Goal: Task Accomplishment & Management: Manage account settings

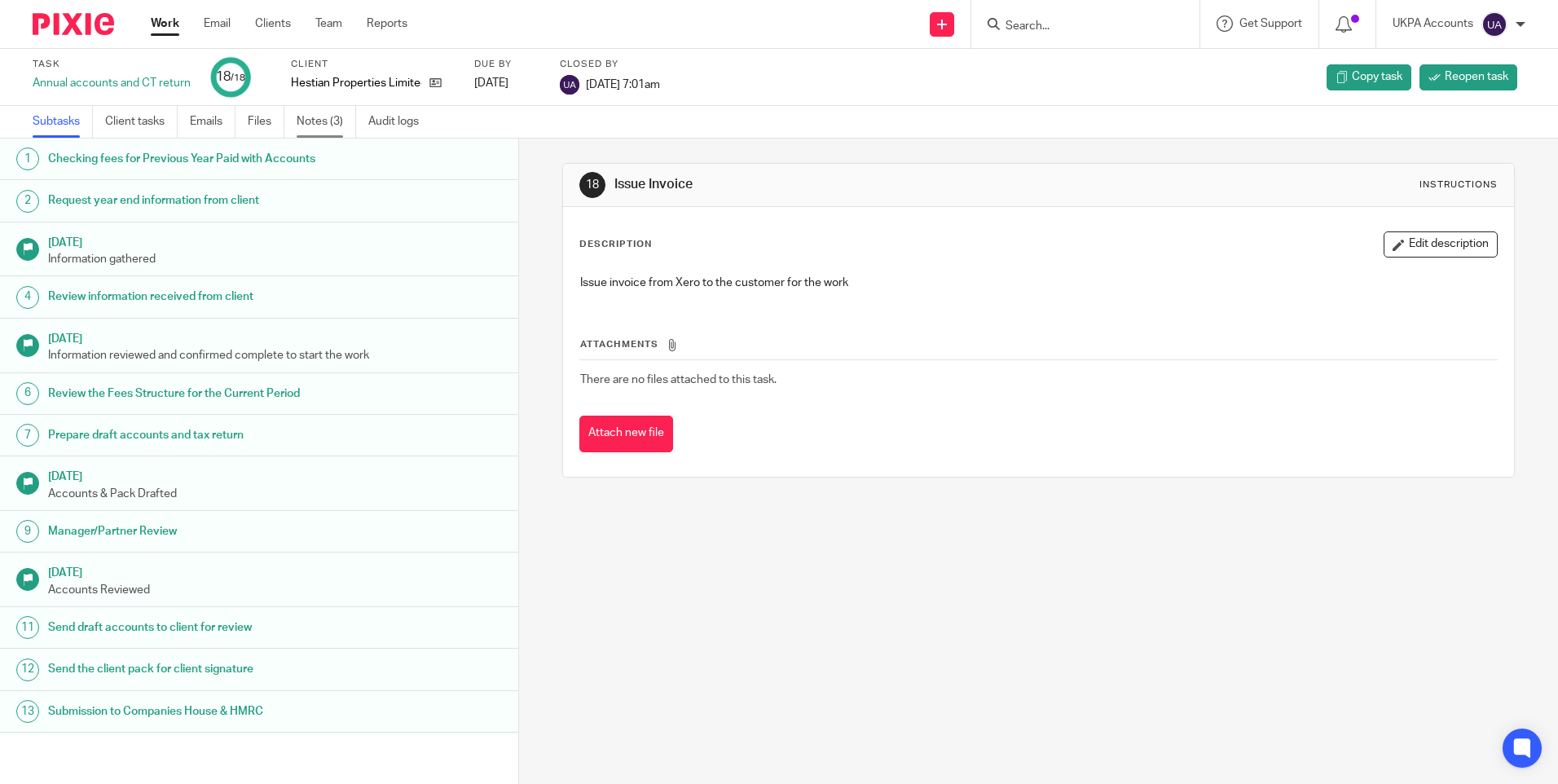
click at [327, 116] on link "Notes (3)" at bounding box center [326, 122] width 59 height 32
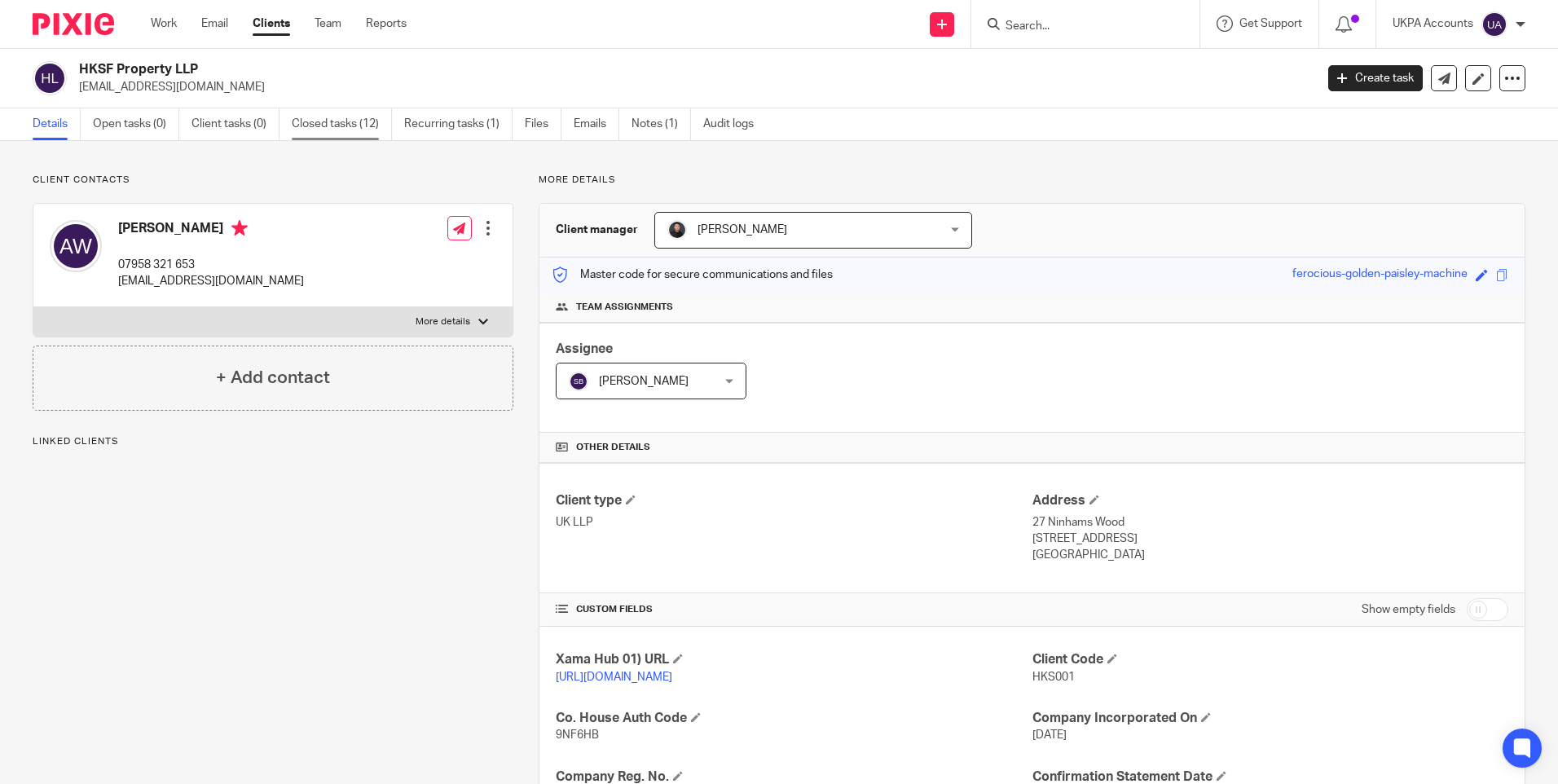
click at [346, 125] on link "Closed tasks (12)" at bounding box center [341, 124] width 101 height 32
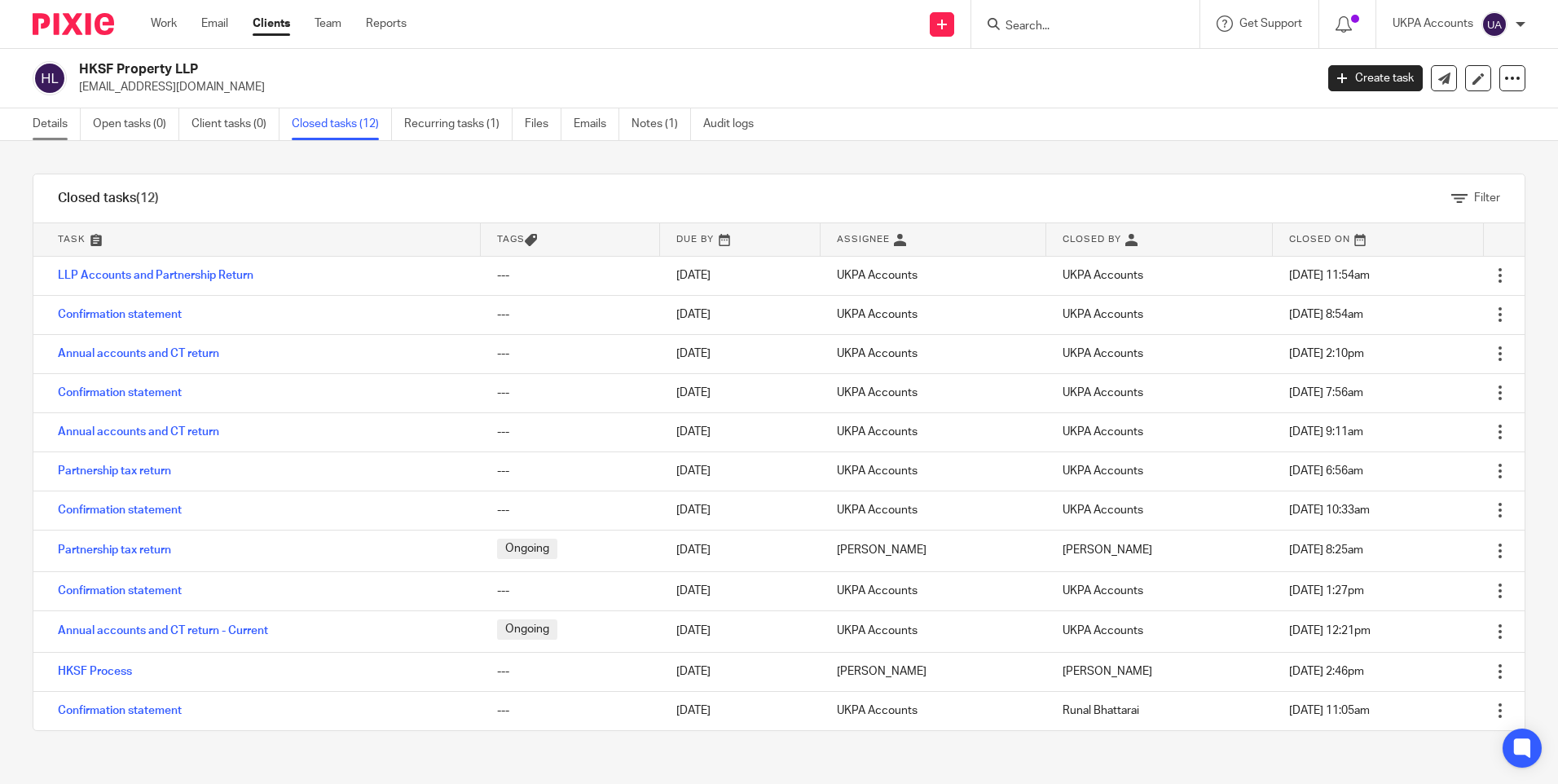
click at [43, 127] on link "Details" at bounding box center [57, 124] width 48 height 32
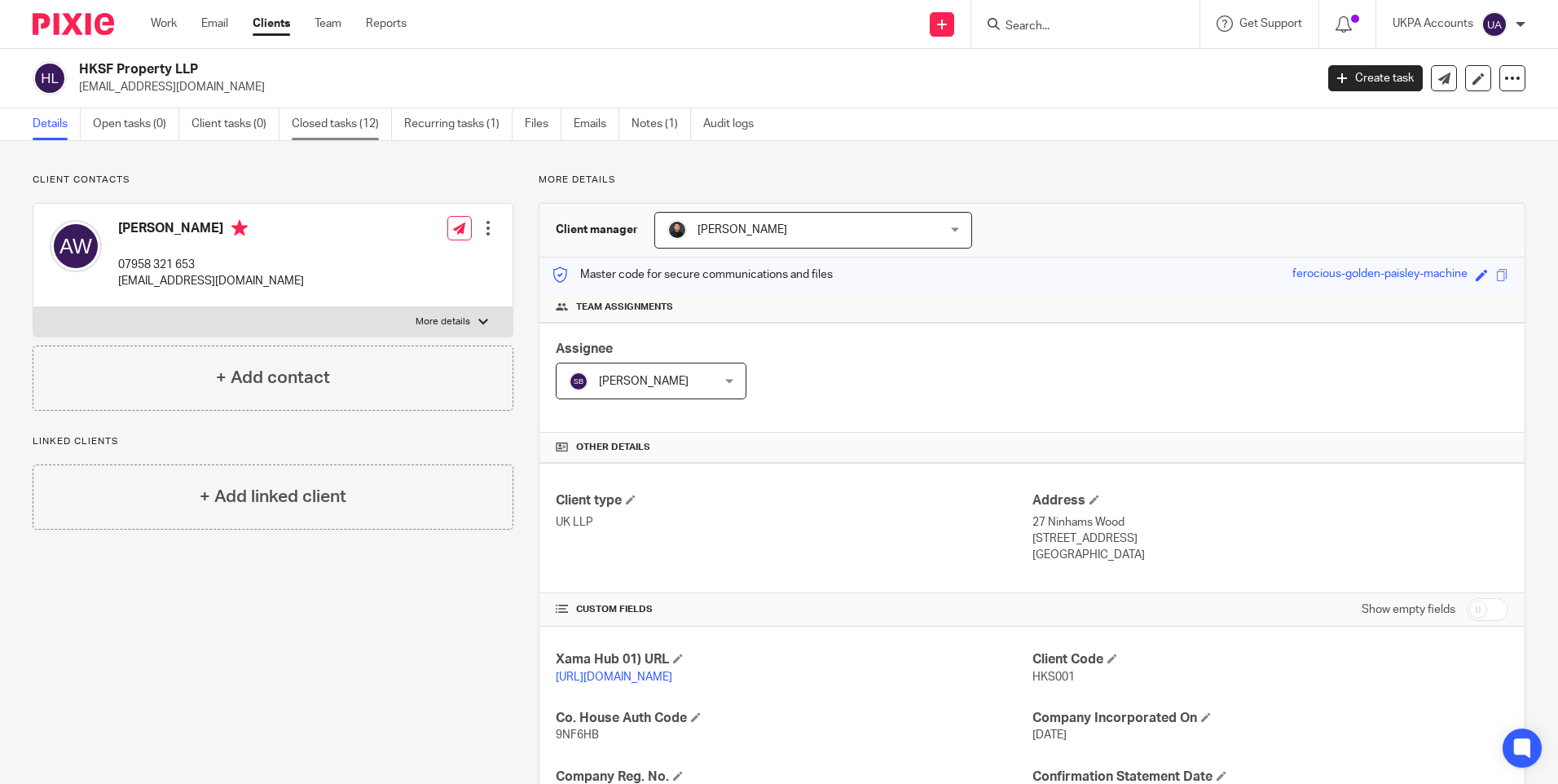
click at [367, 130] on link "Closed tasks (12)" at bounding box center [341, 124] width 101 height 32
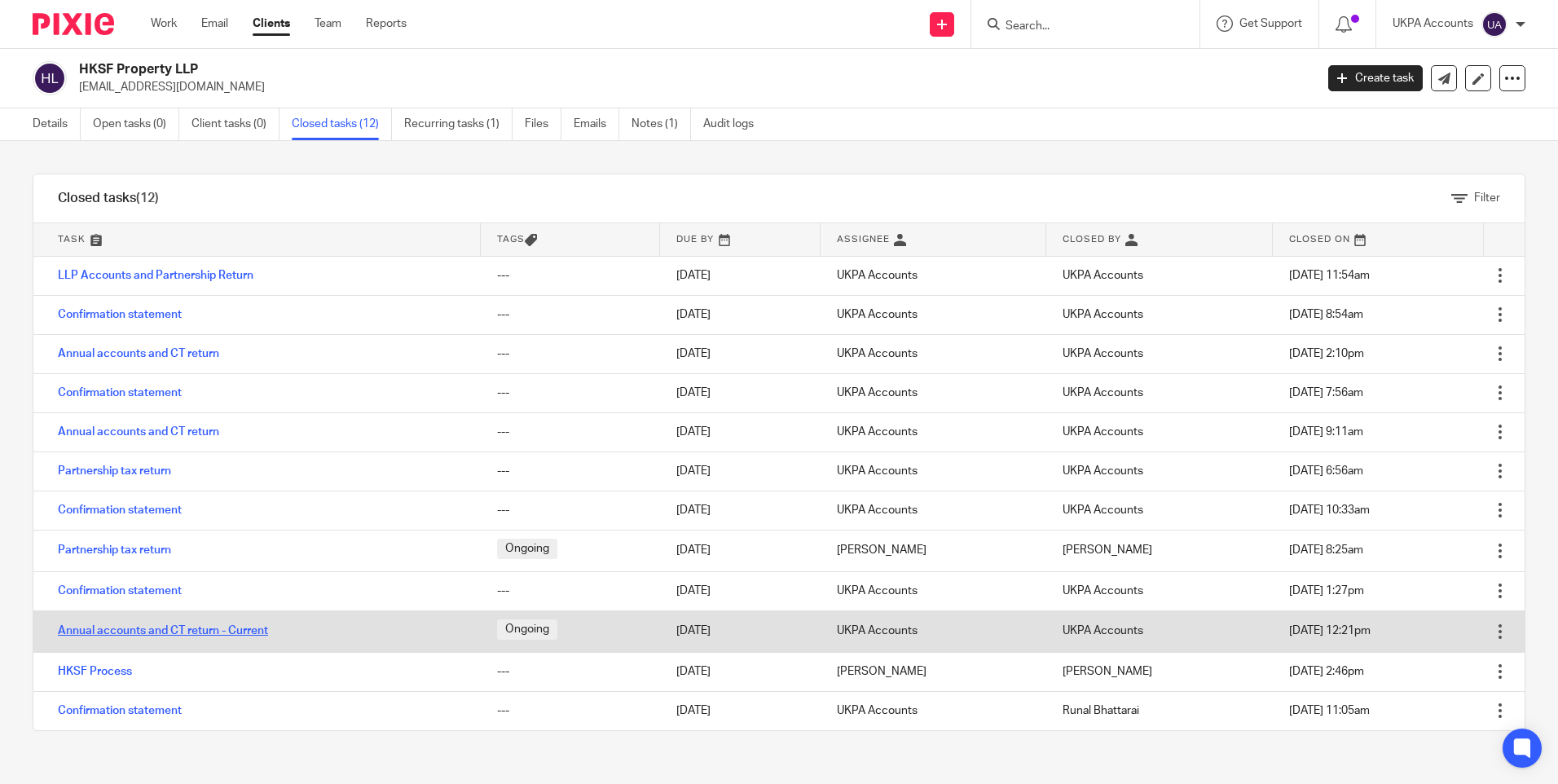
click at [139, 629] on link "Annual accounts and CT return - Current" at bounding box center [162, 631] width 210 height 12
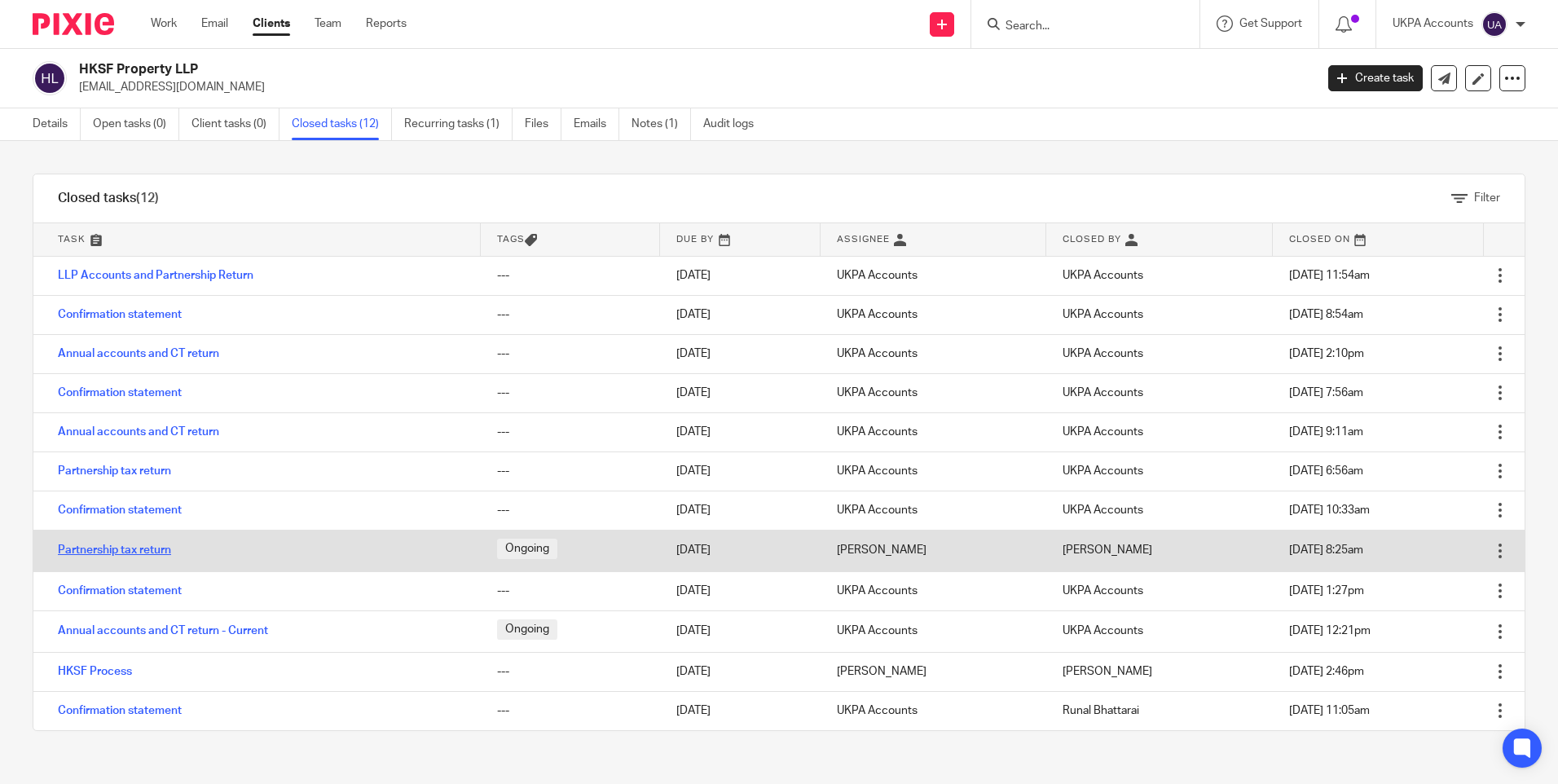
click at [133, 548] on link "Partnership tax return" at bounding box center [114, 550] width 113 height 12
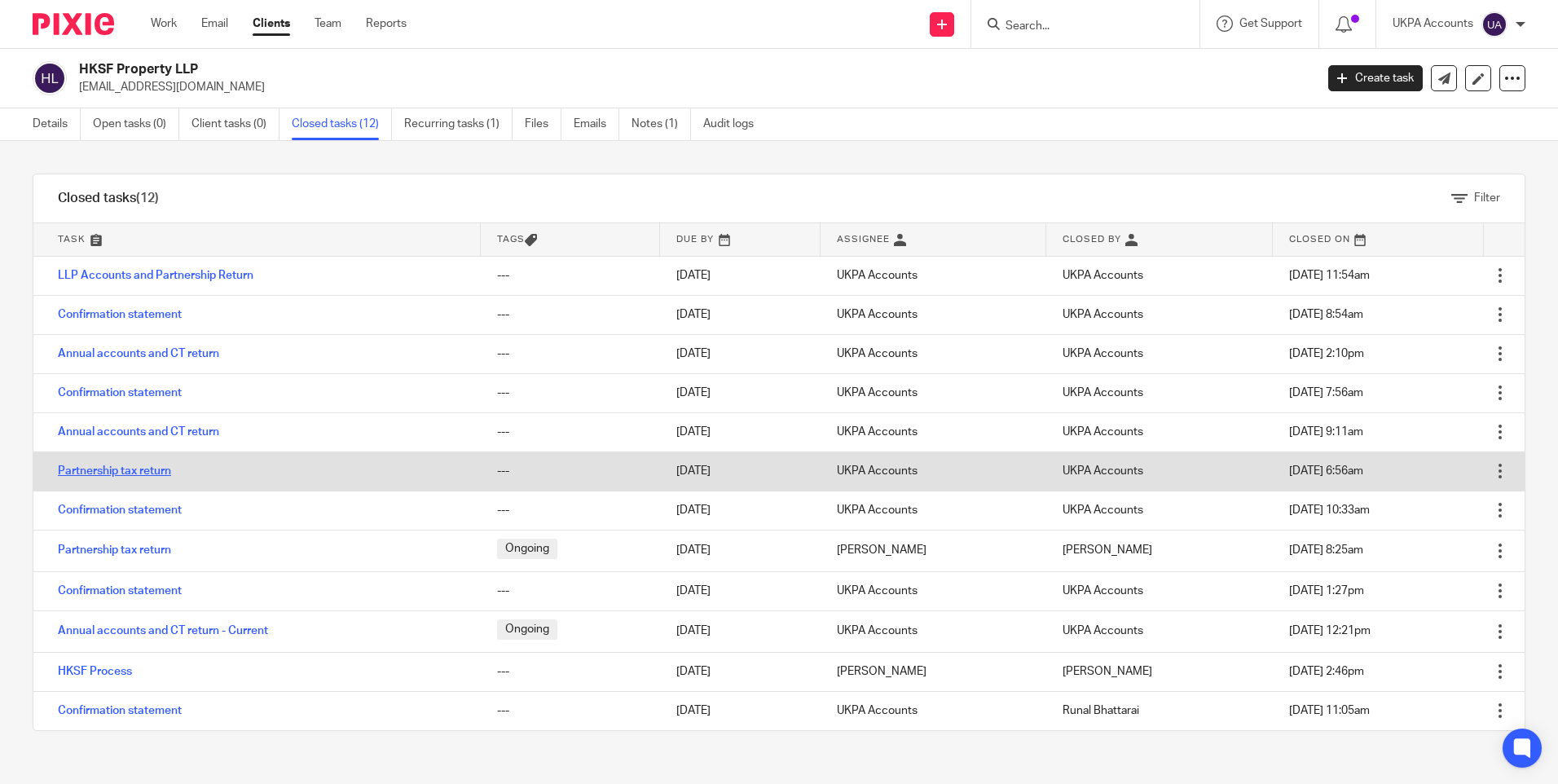
click at [141, 470] on link "Partnership tax return" at bounding box center [114, 471] width 113 height 12
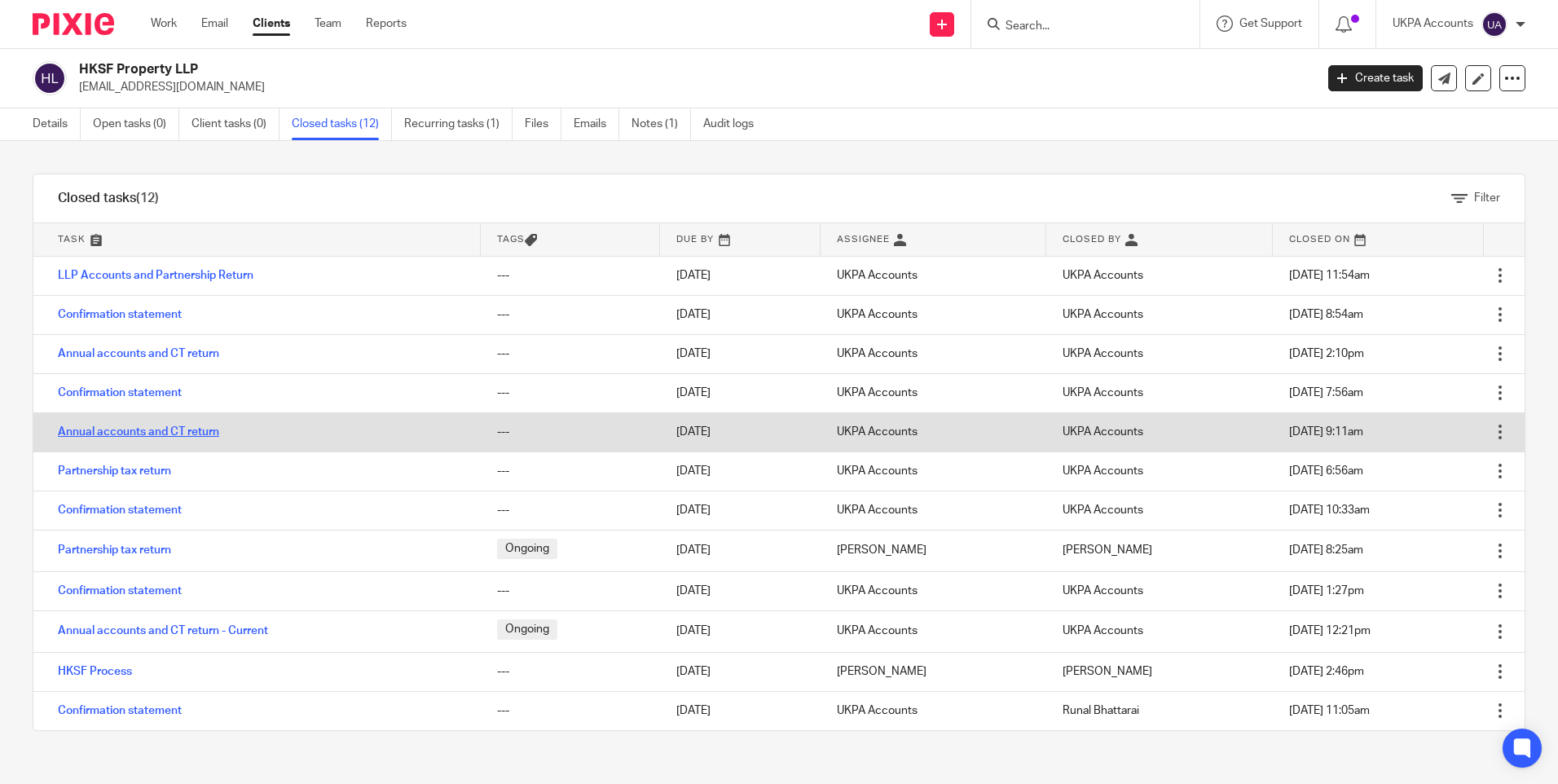
click at [166, 432] on link "Annual accounts and CT return" at bounding box center [138, 432] width 161 height 12
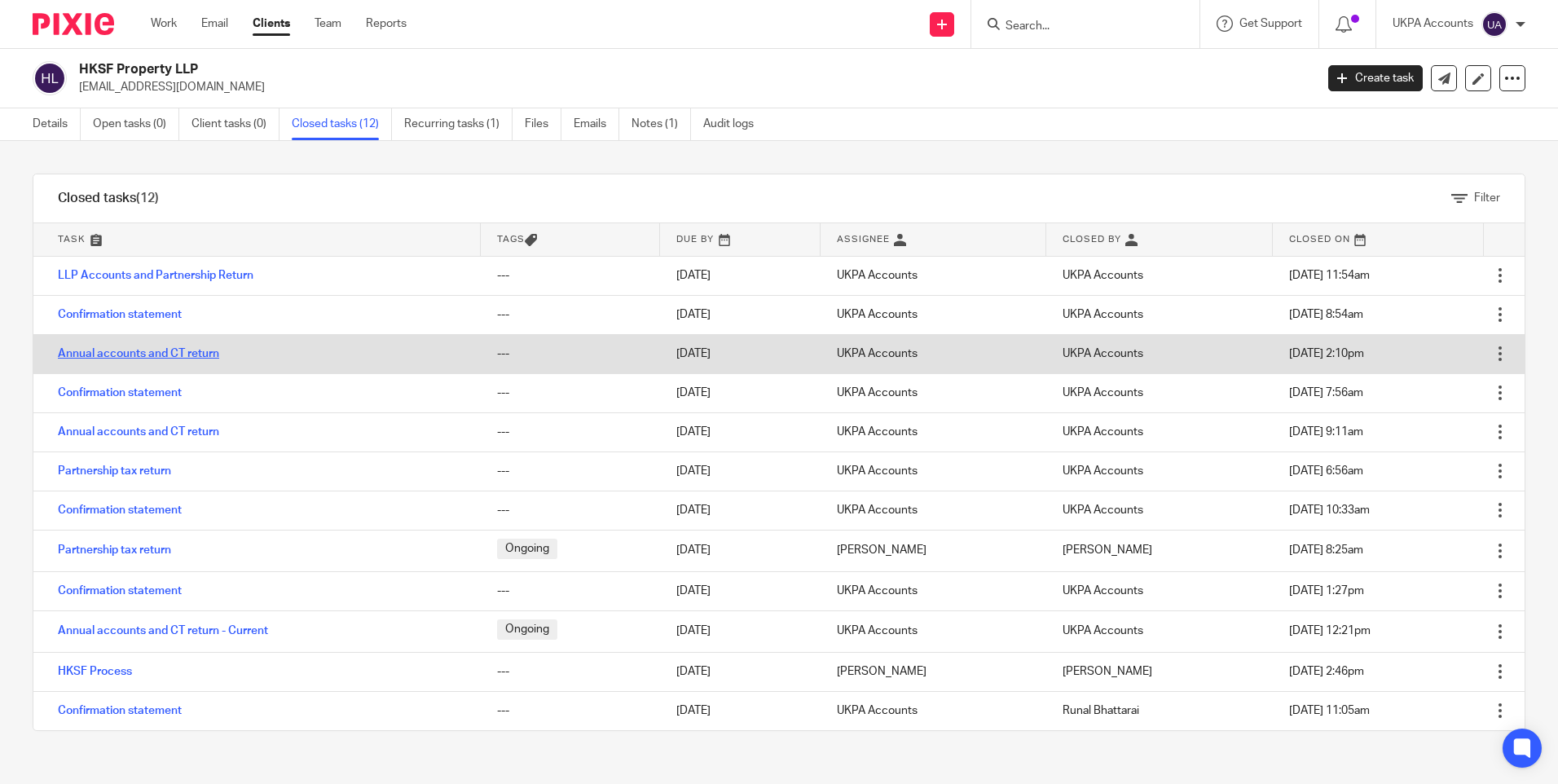
click at [181, 351] on link "Annual accounts and CT return" at bounding box center [138, 354] width 161 height 12
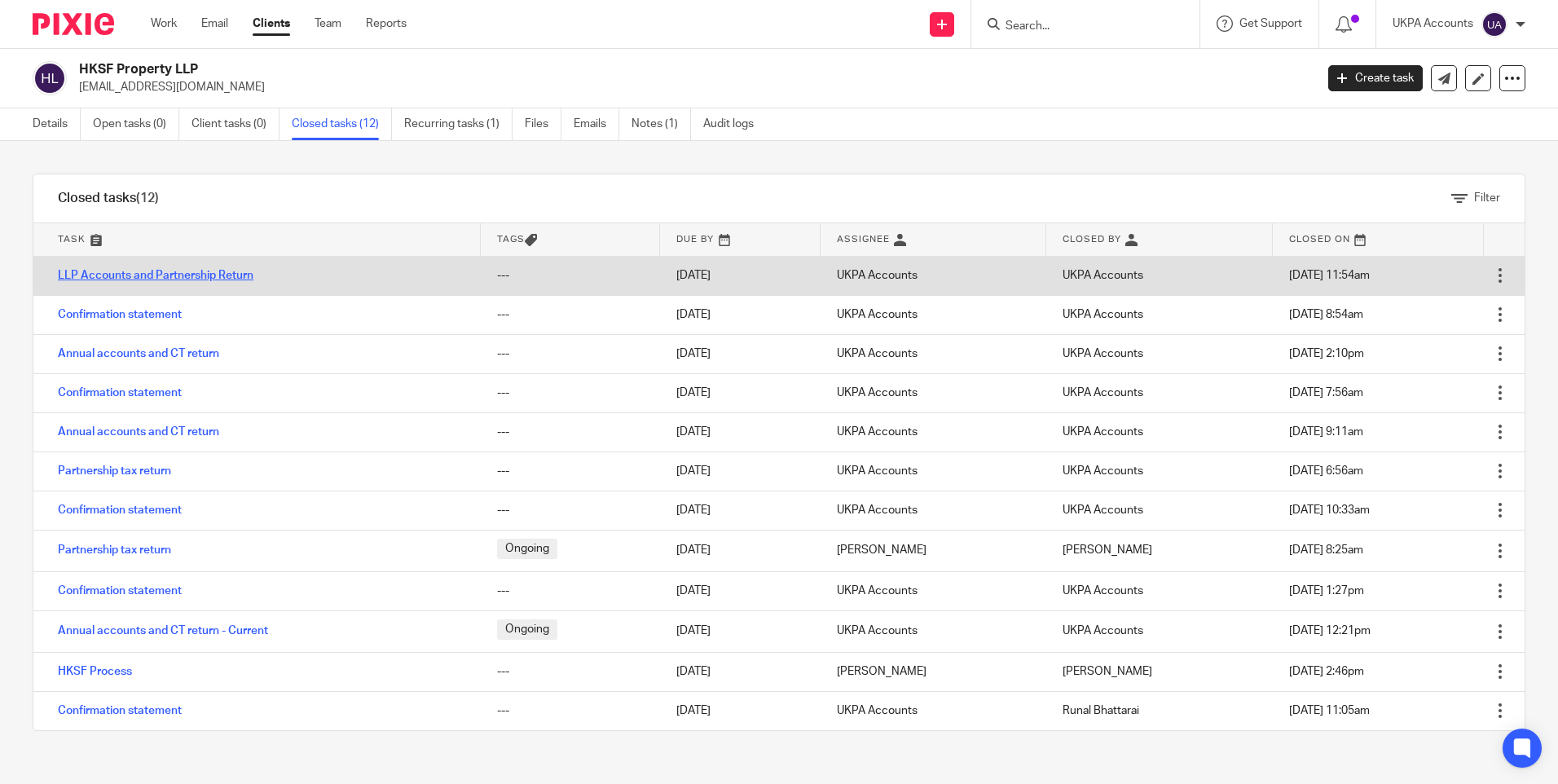
click at [218, 272] on link "LLP Accounts and Partnership Return" at bounding box center [155, 275] width 195 height 12
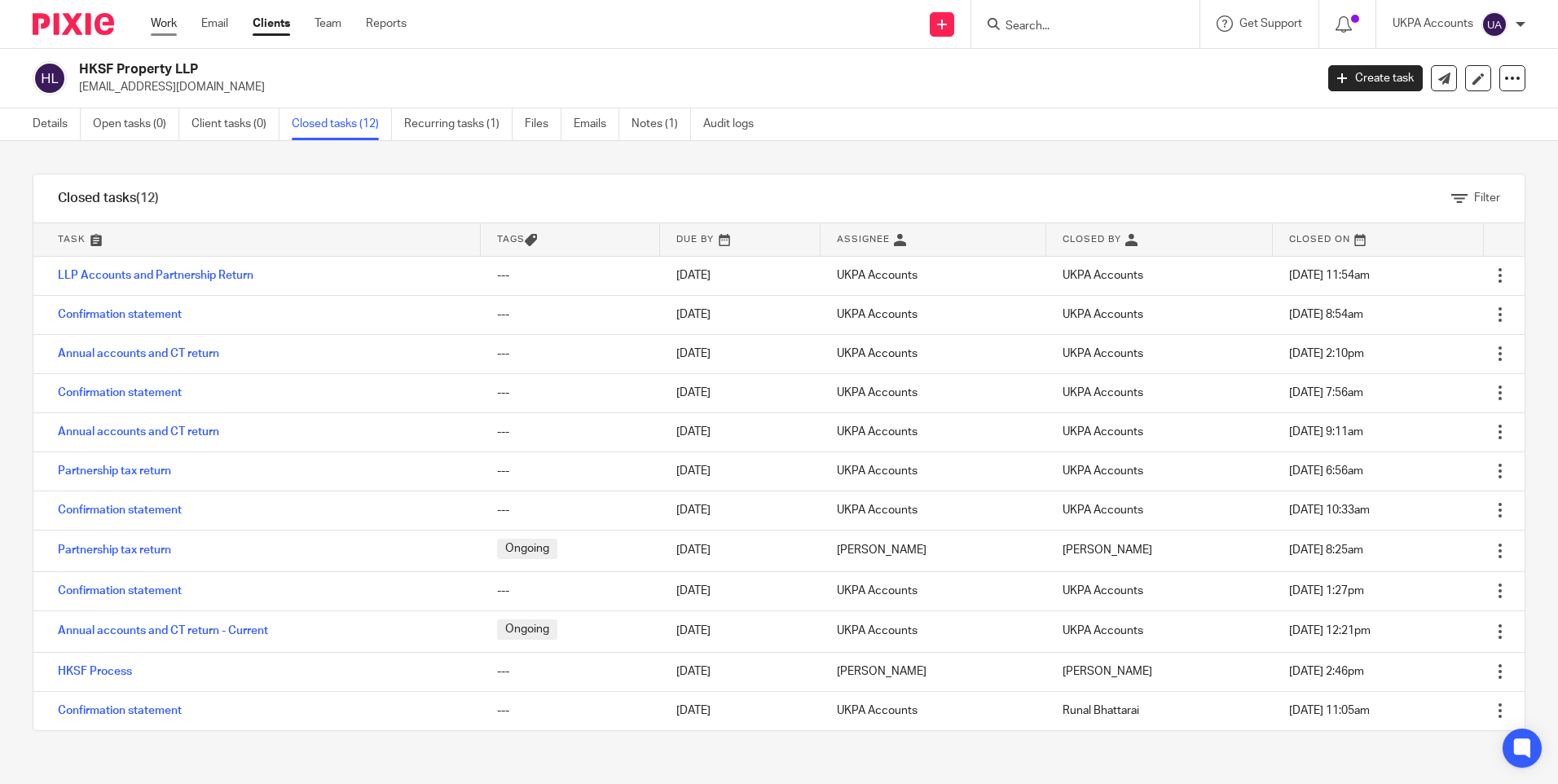
click at [171, 21] on link "Work" at bounding box center [163, 23] width 26 height 16
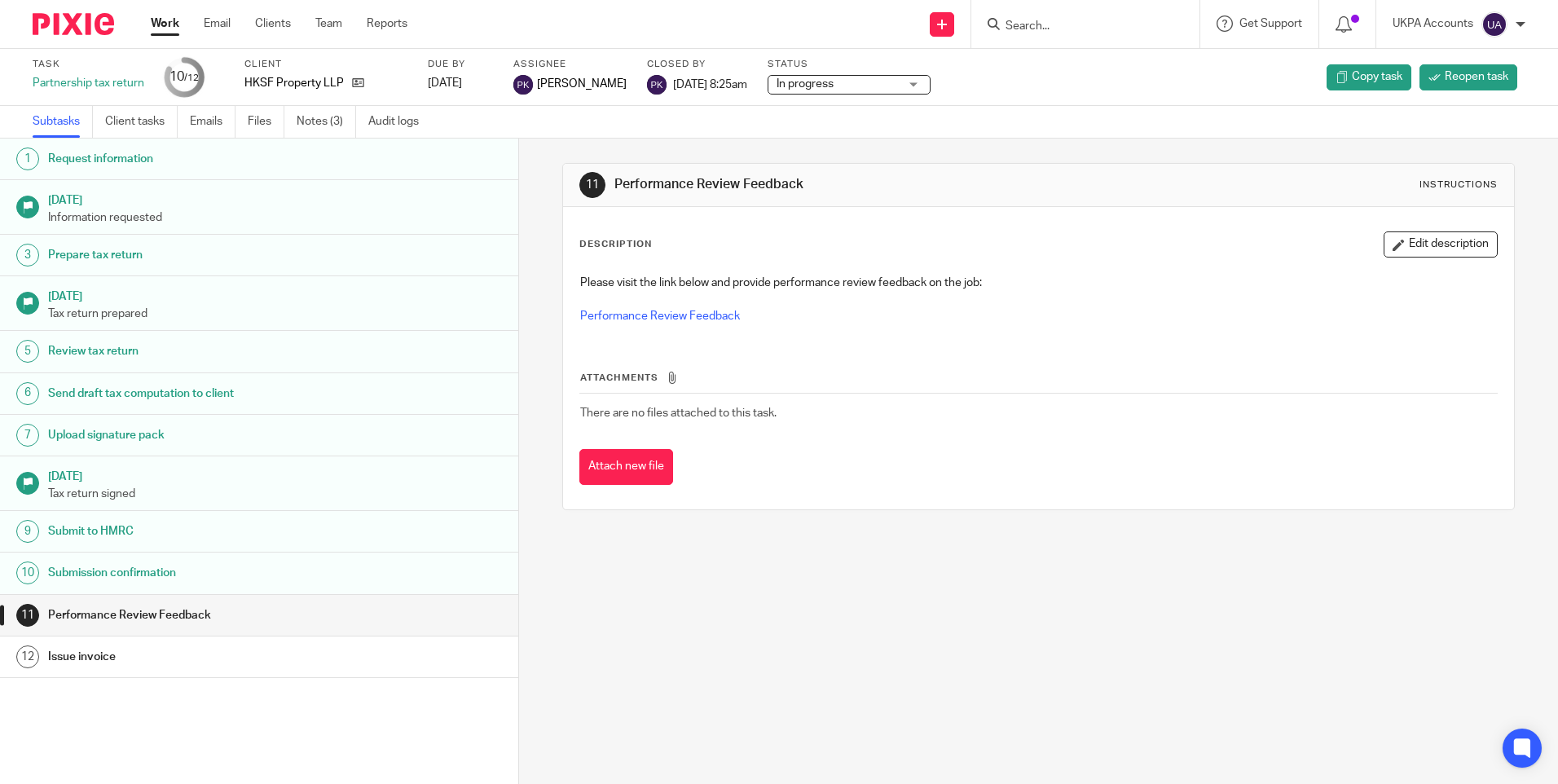
click at [325, 126] on link "Notes (3)" at bounding box center [326, 122] width 59 height 32
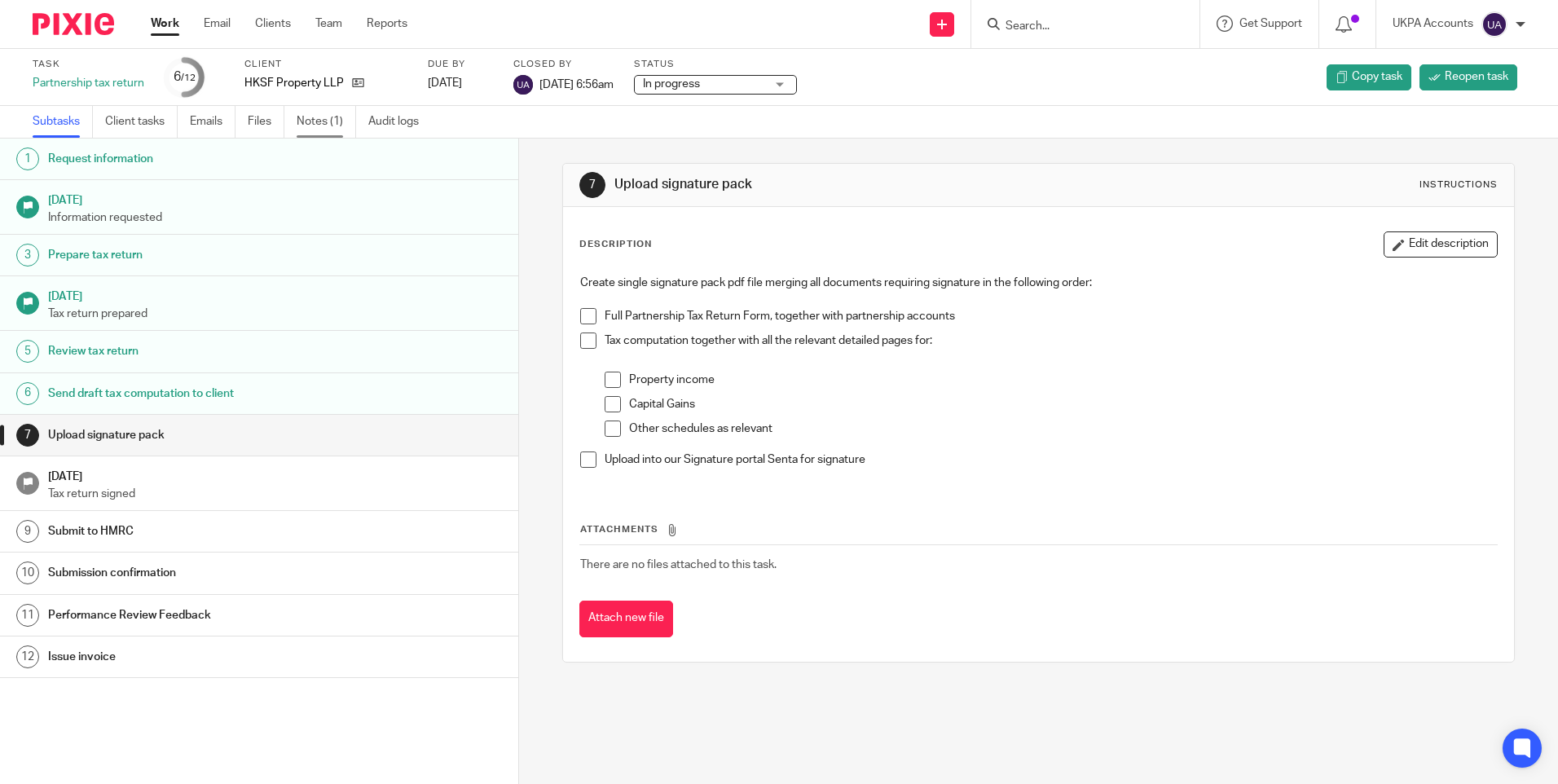
click at [345, 122] on link "Notes (1)" at bounding box center [326, 122] width 59 height 32
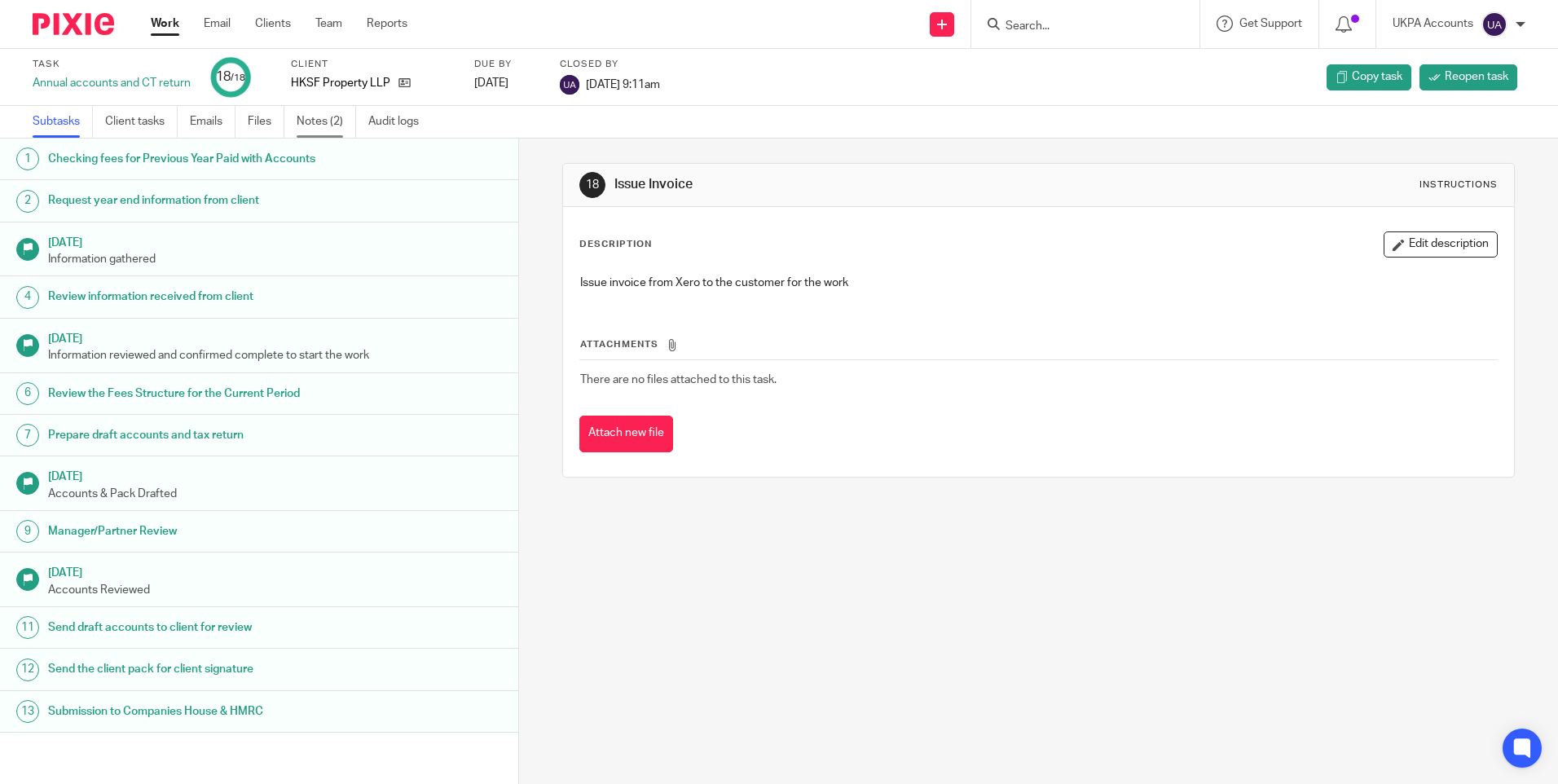
click at [331, 127] on link "Notes (2)" at bounding box center [326, 122] width 59 height 32
click at [350, 127] on link "Notes (2)" at bounding box center [326, 122] width 59 height 32
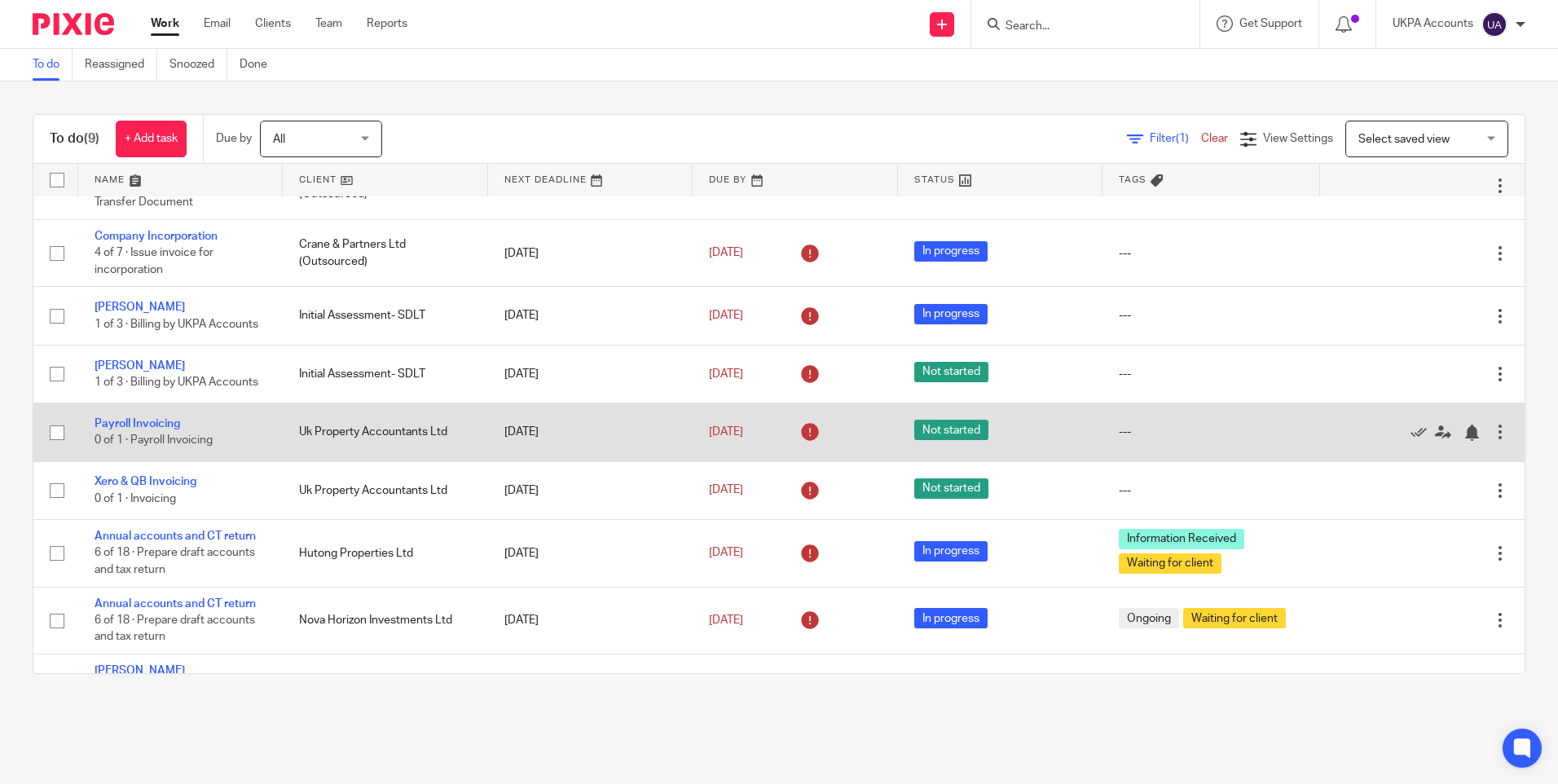
scroll to position [82, 0]
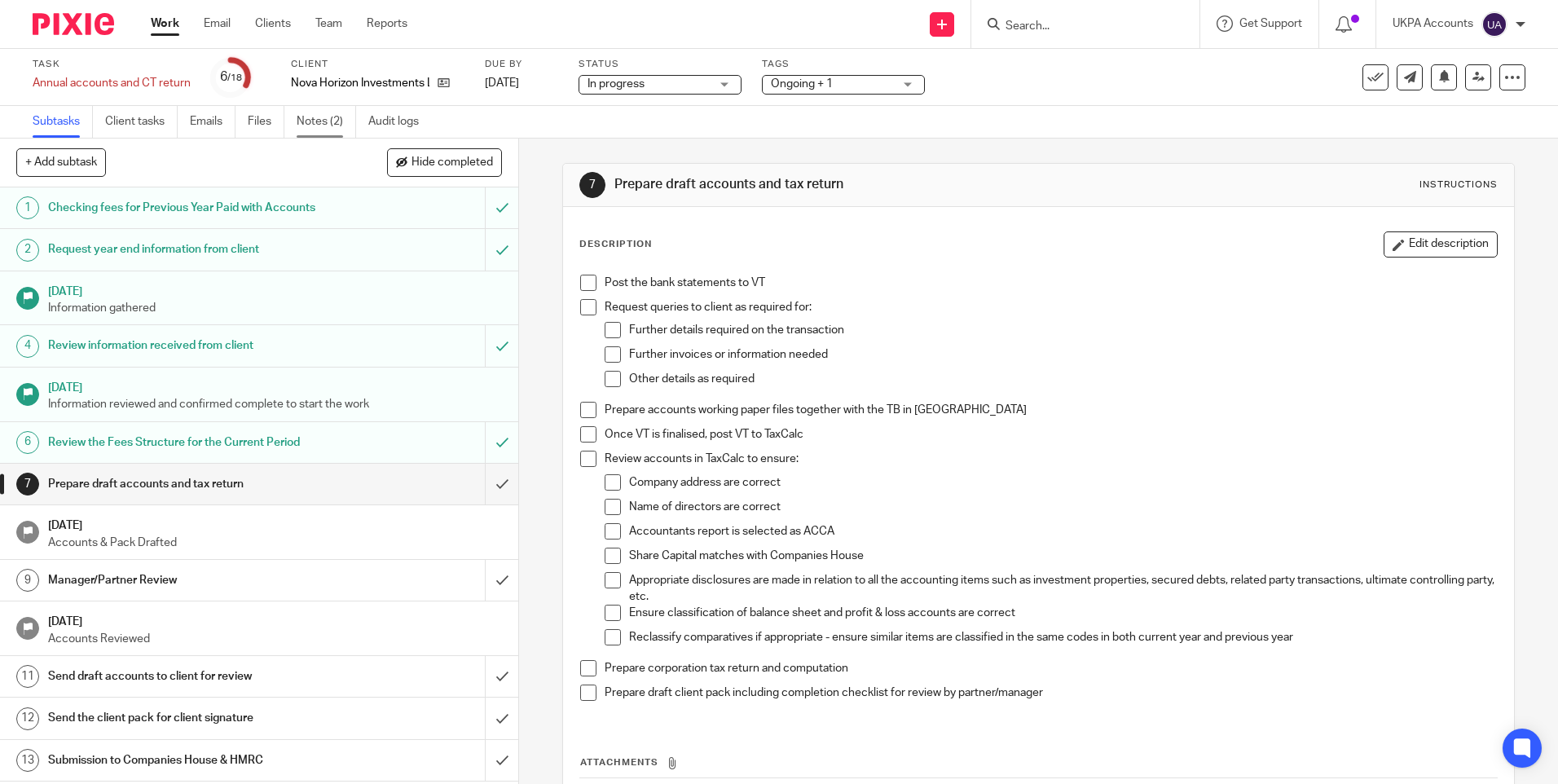
click at [323, 119] on link "Notes (2)" at bounding box center [326, 122] width 59 height 32
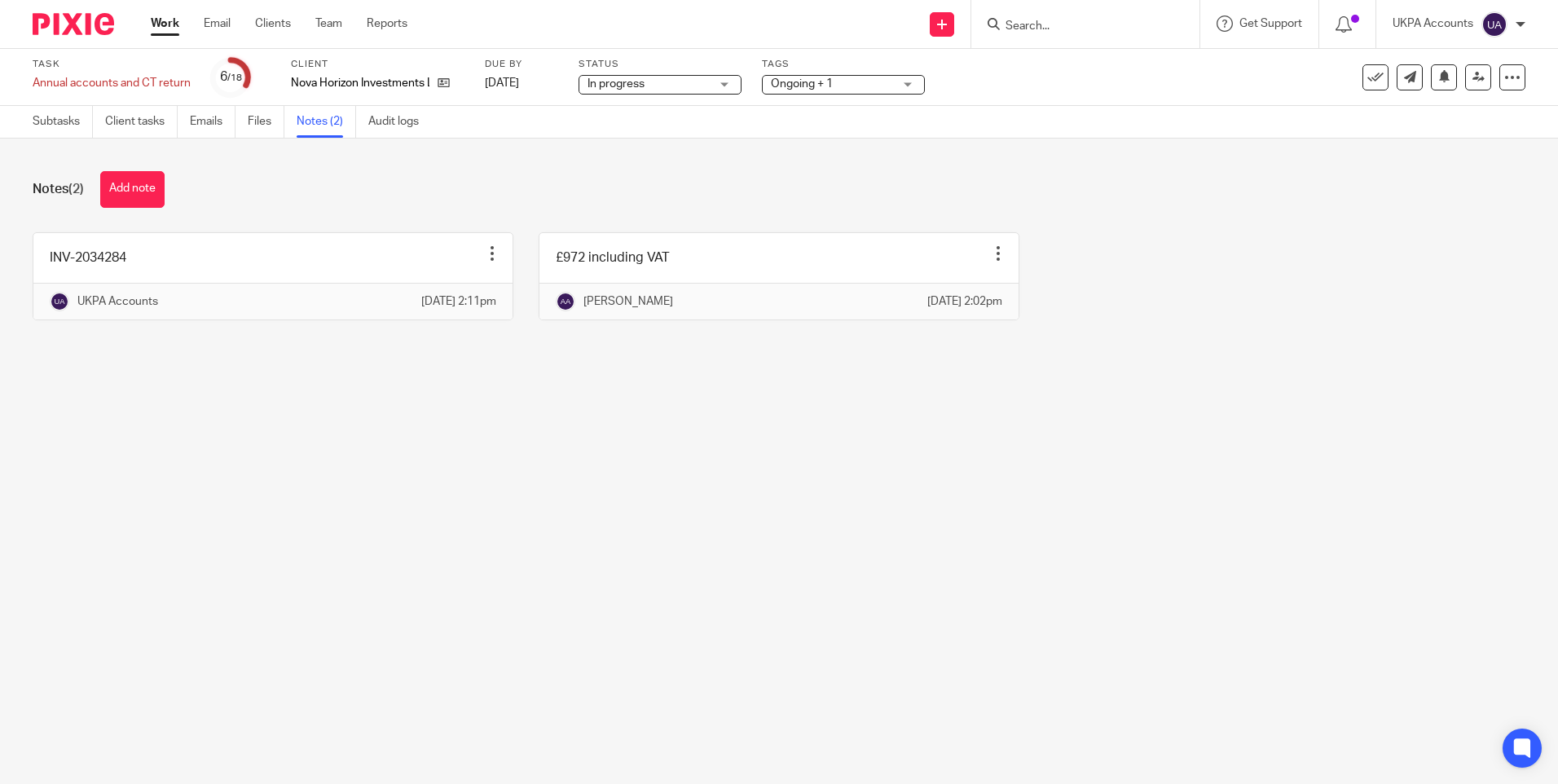
drag, startPoint x: 439, startPoint y: 508, endPoint x: 375, endPoint y: 423, distance: 106.4
click at [439, 508] on main "Task Annual accounts and CT return Save Annual accounts and CT return 6 /18 Cli…" at bounding box center [779, 392] width 1558 height 784
click at [44, 123] on link "Subtasks" at bounding box center [63, 122] width 60 height 32
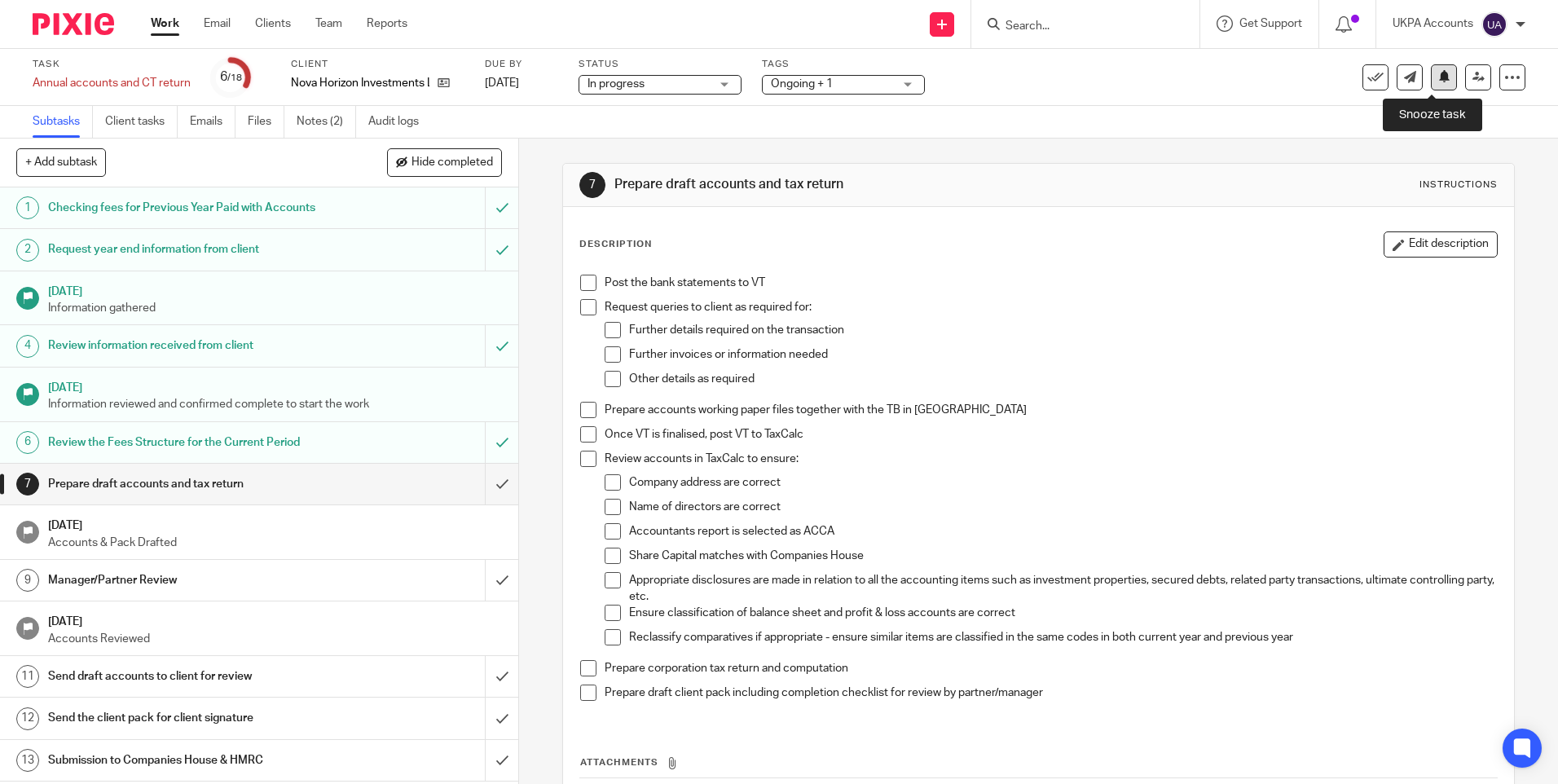
click at [1438, 78] on icon at bounding box center [1444, 76] width 12 height 12
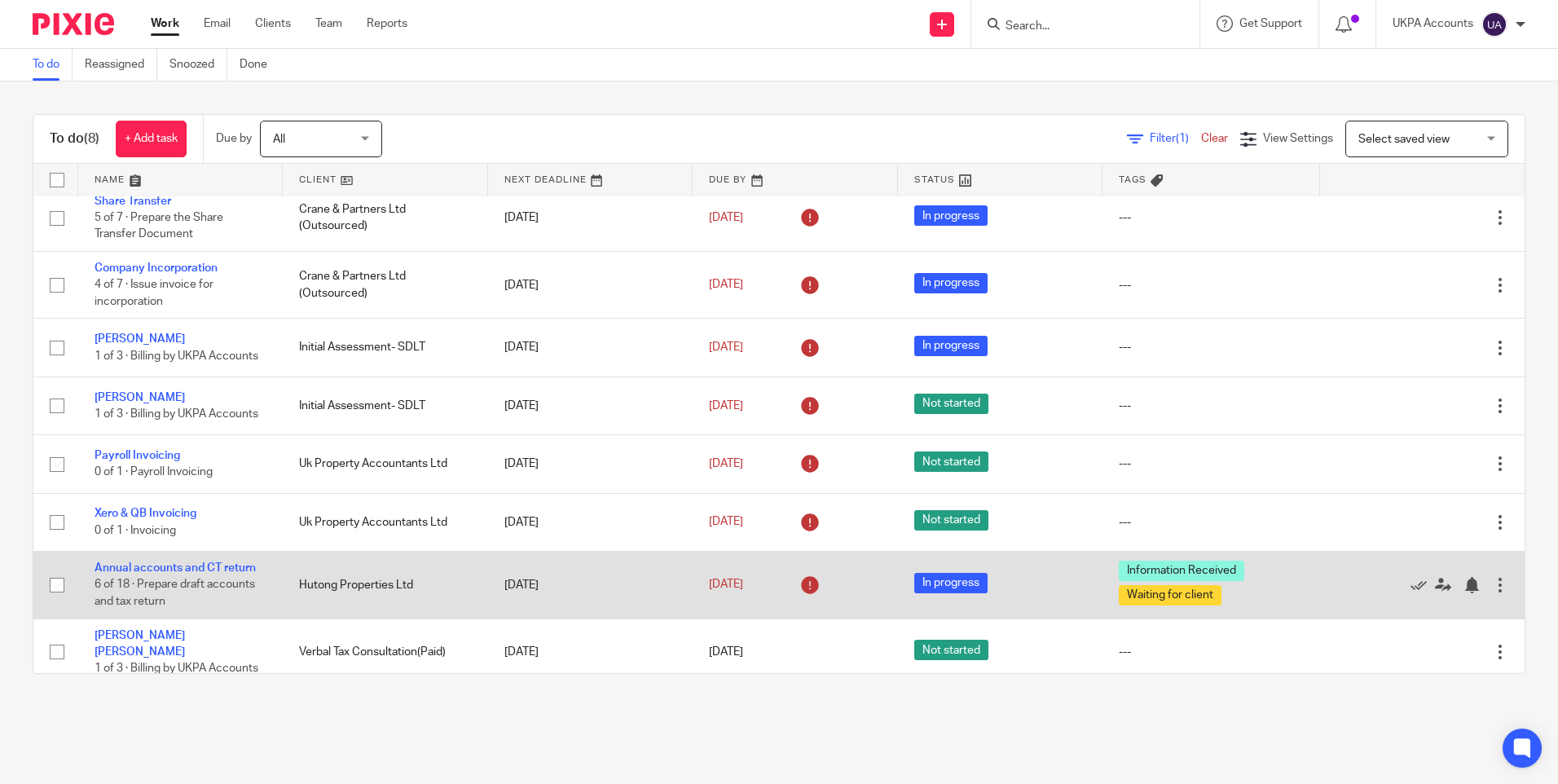
scroll to position [15, 0]
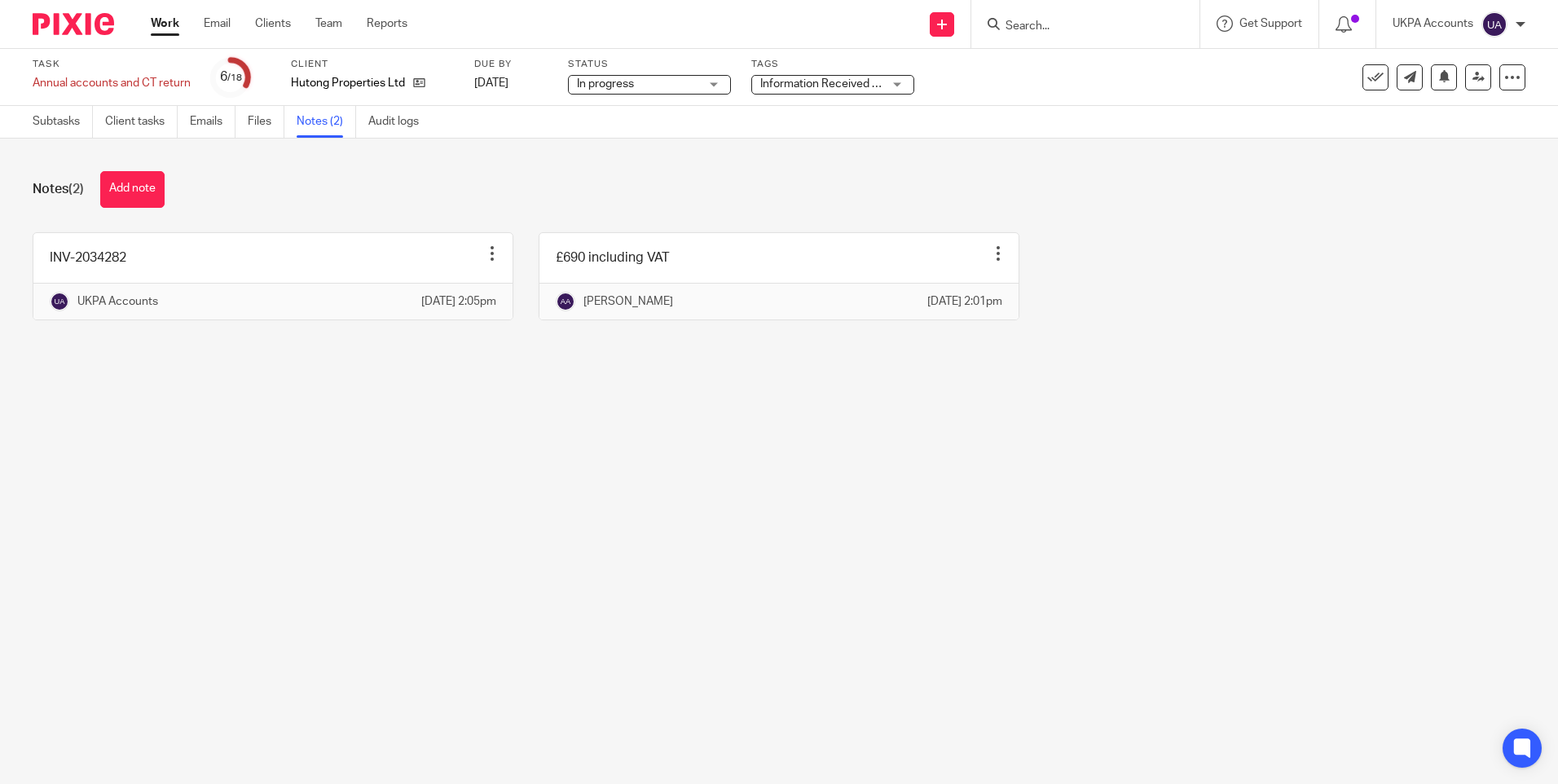
drag, startPoint x: 494, startPoint y: 402, endPoint x: 98, endPoint y: 74, distance: 514.2
click at [484, 396] on main "Task Annual accounts and CT return Save Annual accounts and CT return 6 /18 Cli…" at bounding box center [779, 392] width 1558 height 784
click at [46, 118] on link "Subtasks" at bounding box center [63, 122] width 60 height 32
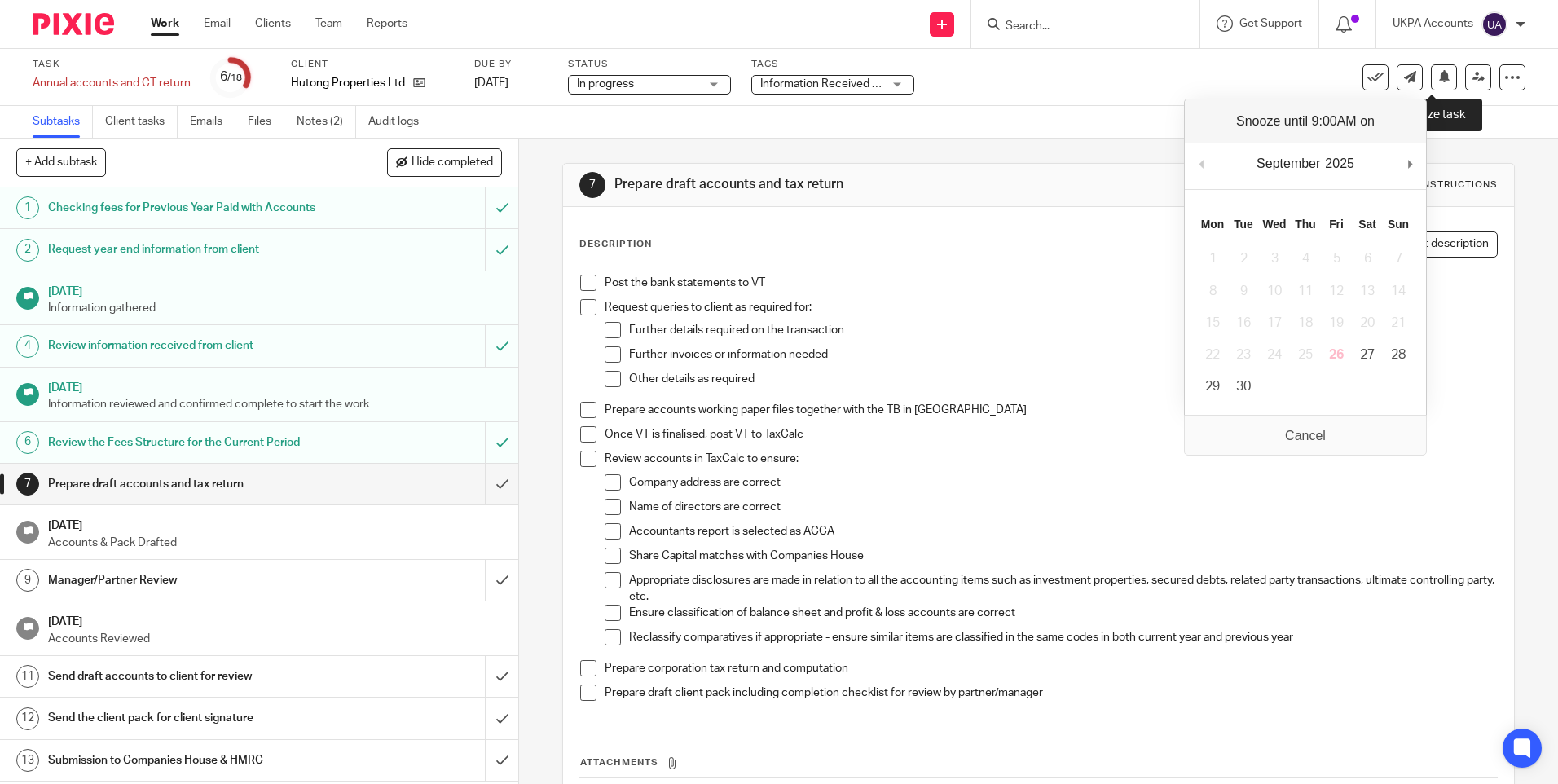
click at [1438, 74] on icon at bounding box center [1444, 76] width 12 height 12
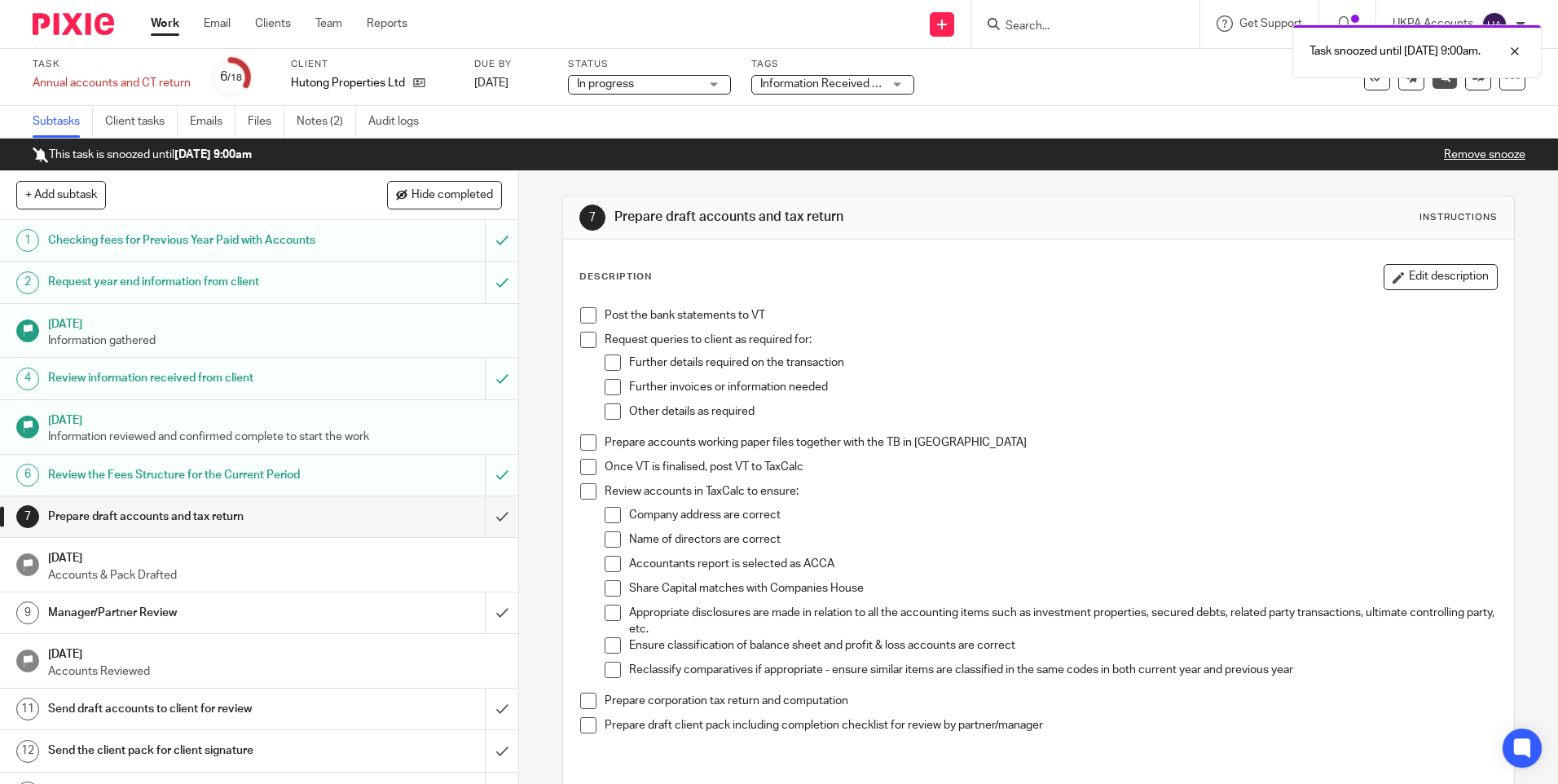
click at [169, 24] on link "Work" at bounding box center [165, 23] width 29 height 16
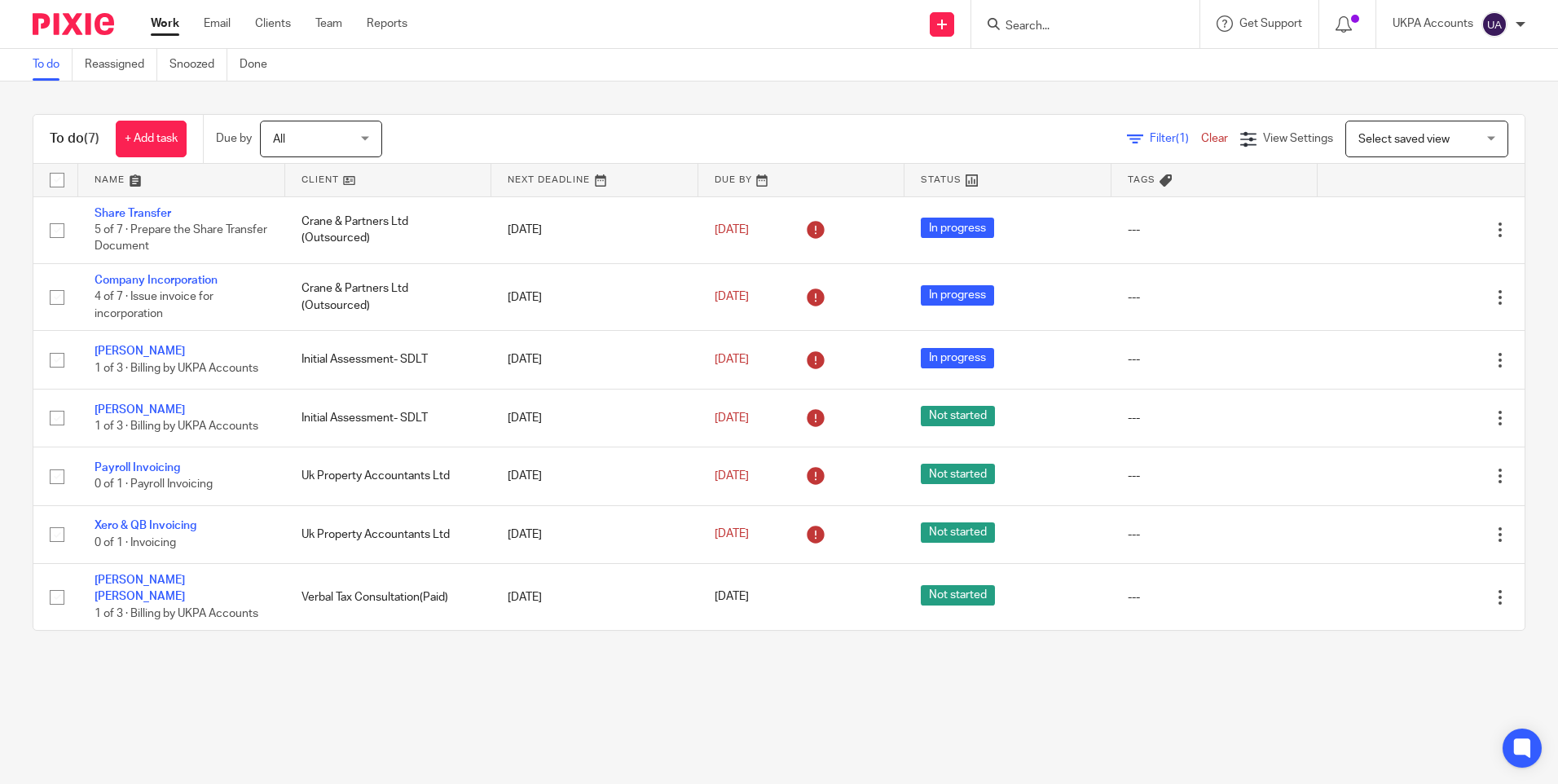
click at [1053, 24] on input "Search" at bounding box center [1077, 26] width 147 height 14
type input "mitfor"
click at [1207, 70] on link at bounding box center [1138, 70] width 275 height 37
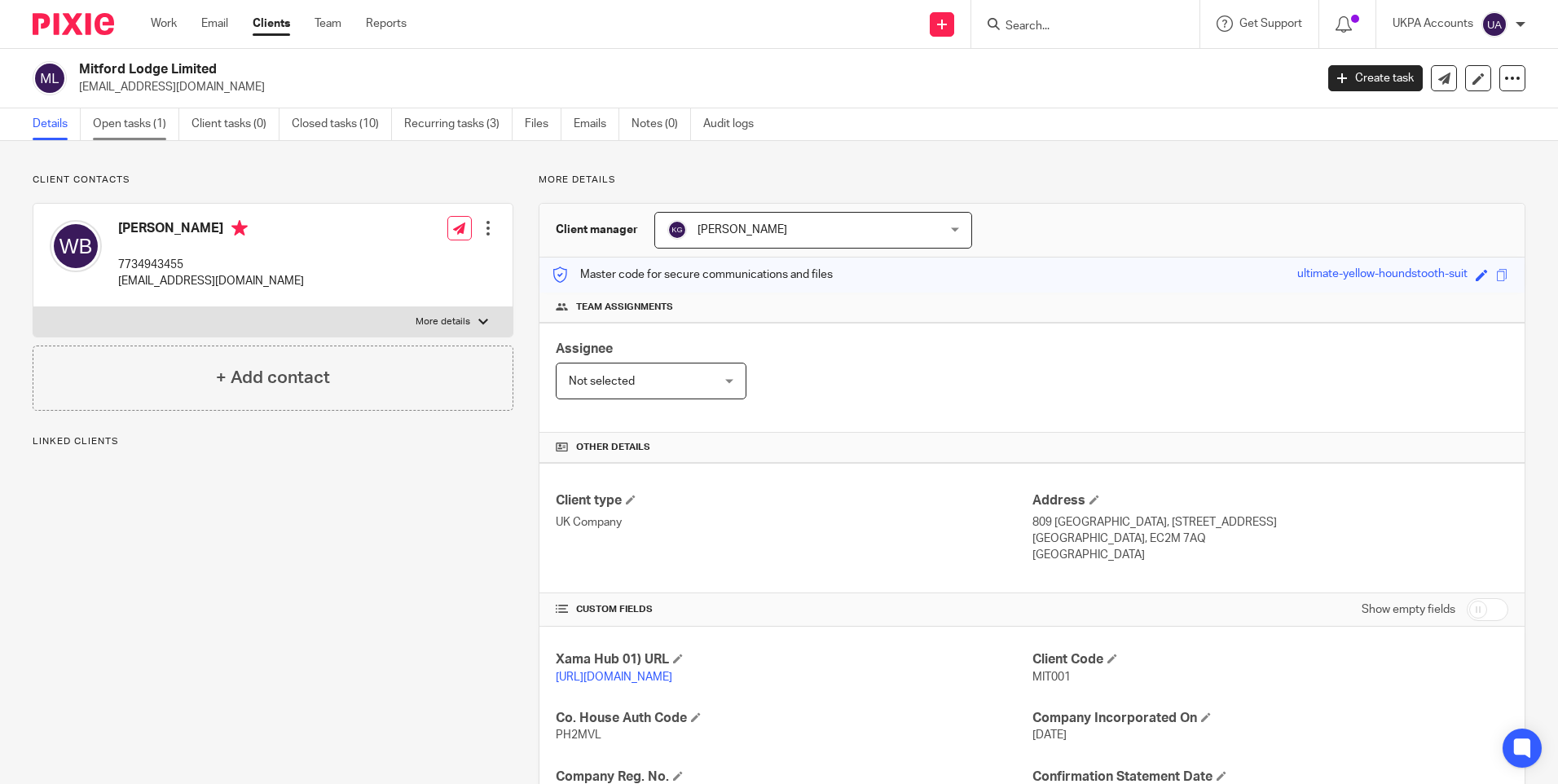
click at [146, 120] on link "Open tasks (1)" at bounding box center [136, 124] width 86 height 32
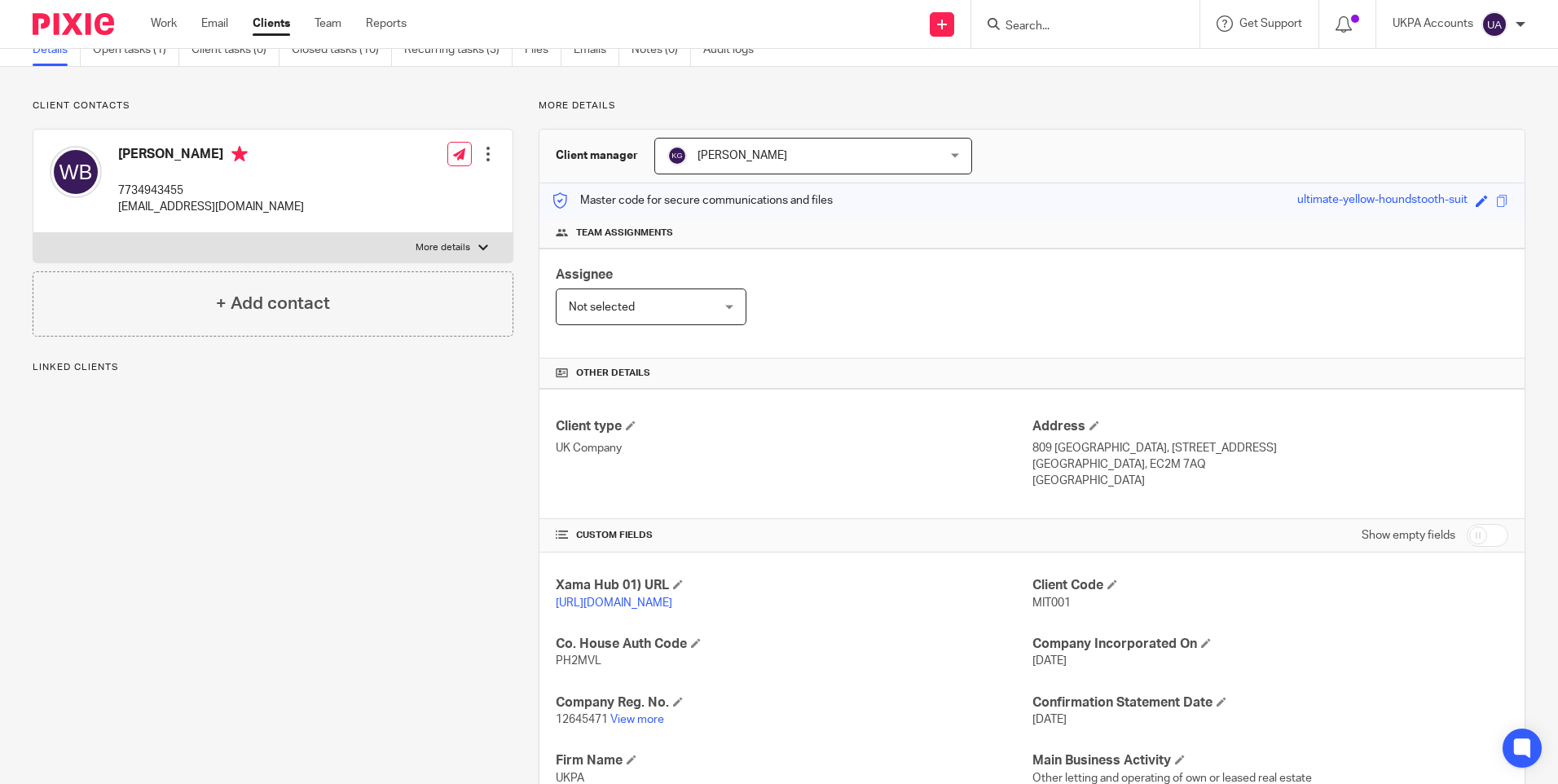
scroll to position [163, 0]
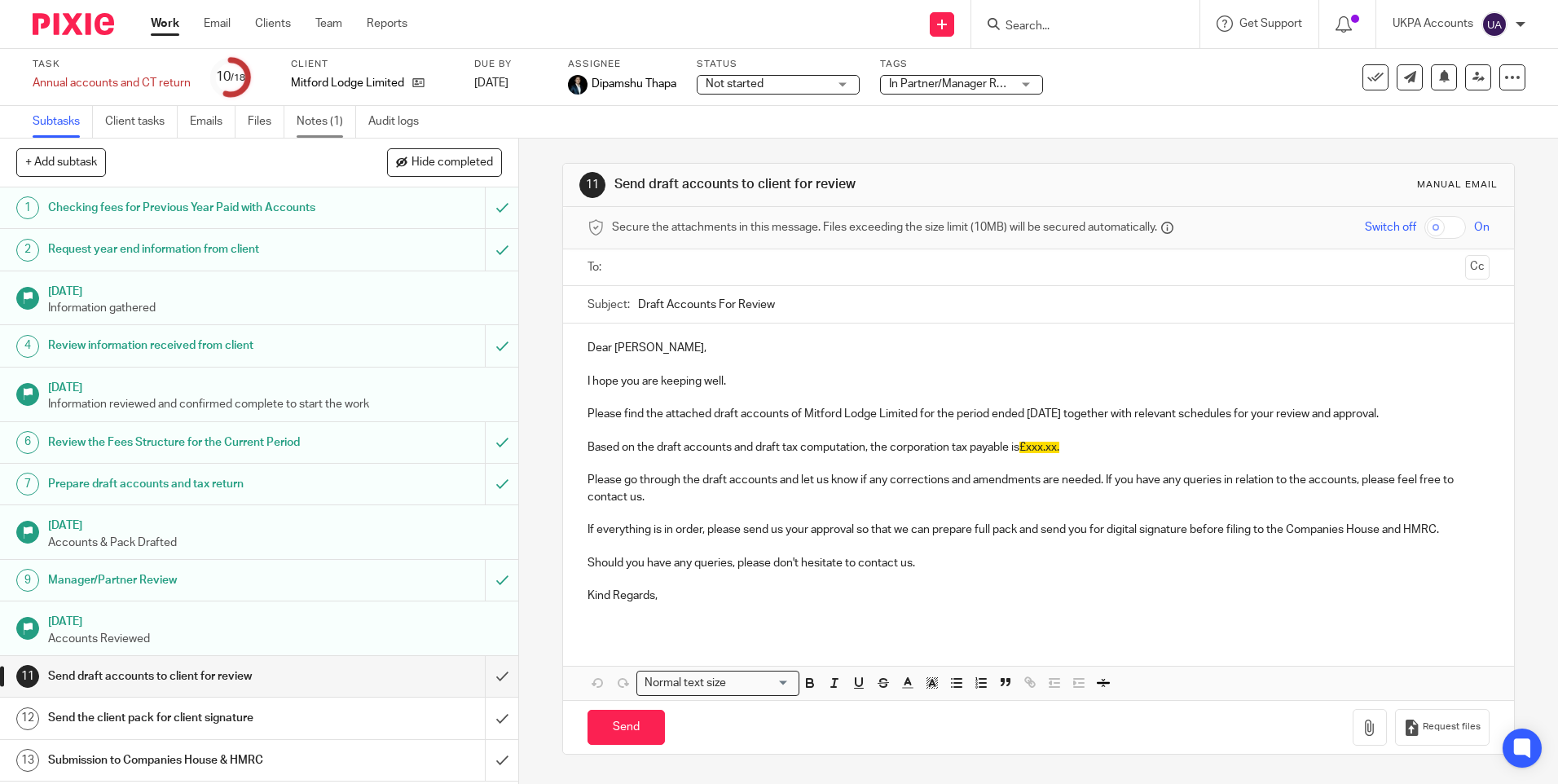
click at [316, 123] on link "Notes (1)" at bounding box center [326, 122] width 59 height 32
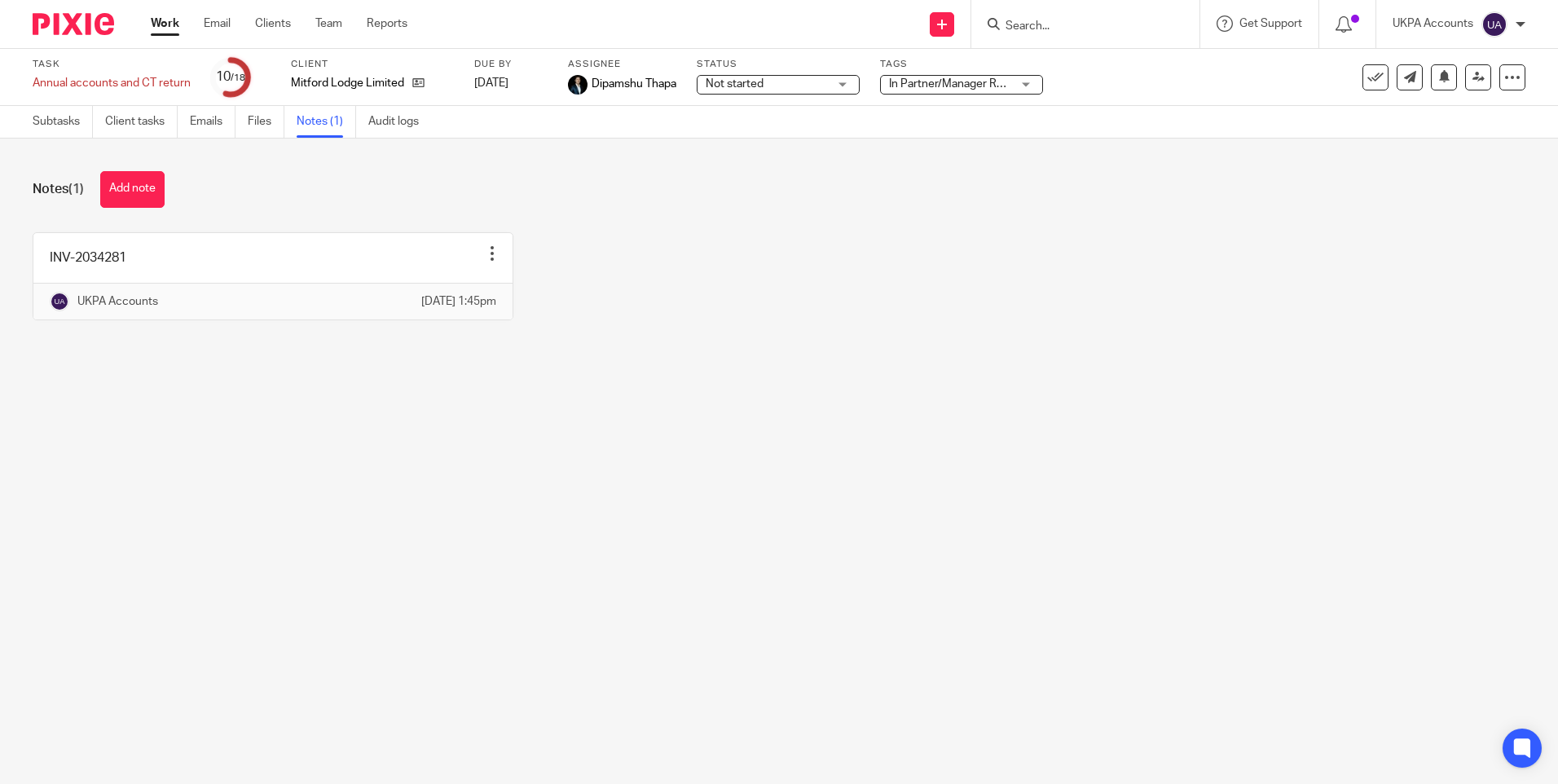
click at [727, 466] on main "Task Annual accounts and CT return Save Annual accounts and CT return 10 /18 Cl…" at bounding box center [779, 392] width 1558 height 784
click at [543, 482] on main "Task Annual accounts and CT return Save Annual accounts and CT return 10 /18 Cl…" at bounding box center [779, 392] width 1558 height 784
click at [673, 470] on main "Task Annual accounts and CT return Save Annual accounts and CT return 10 /18 Cl…" at bounding box center [779, 392] width 1558 height 784
click at [78, 117] on link "Subtasks" at bounding box center [63, 122] width 60 height 32
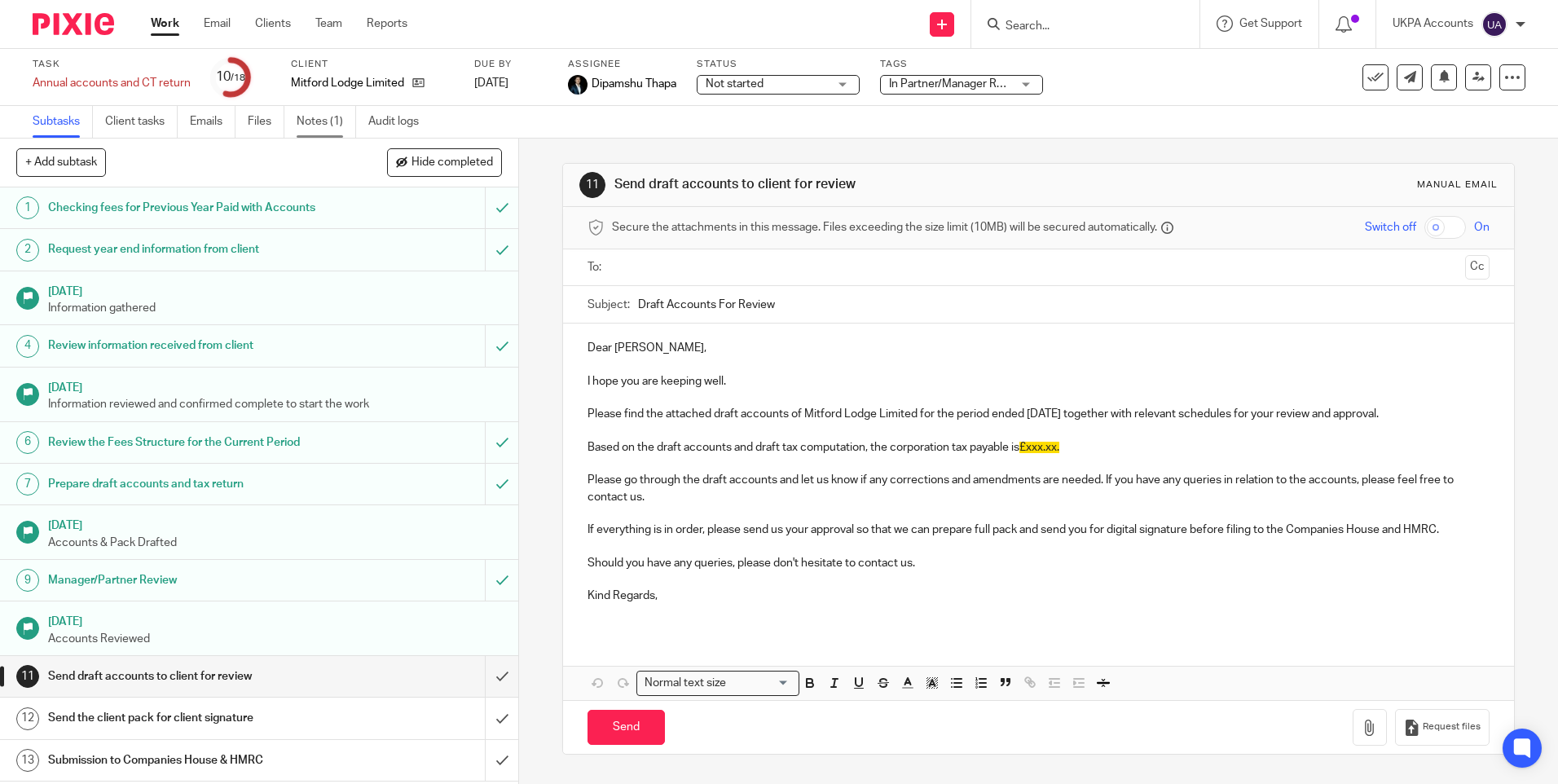
click at [332, 118] on link "Notes (1)" at bounding box center [326, 122] width 59 height 32
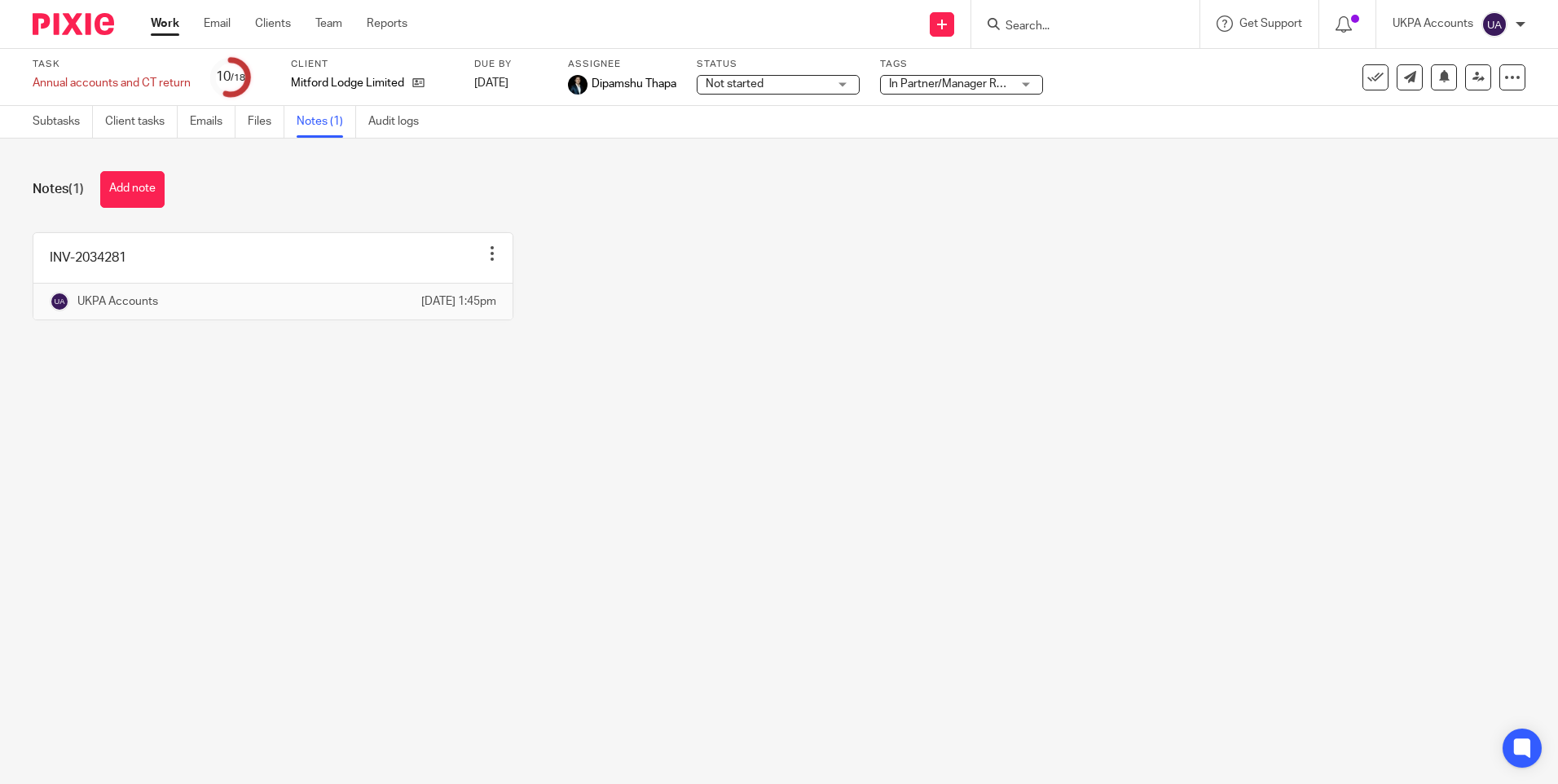
click at [801, 240] on div "INV-2034281 Edit note Delete note UKPA Accounts [DATE] 1:45pm" at bounding box center [766, 288] width 1518 height 112
click at [172, 25] on link "Work" at bounding box center [165, 23] width 29 height 16
